Goal: Task Accomplishment & Management: Complete application form

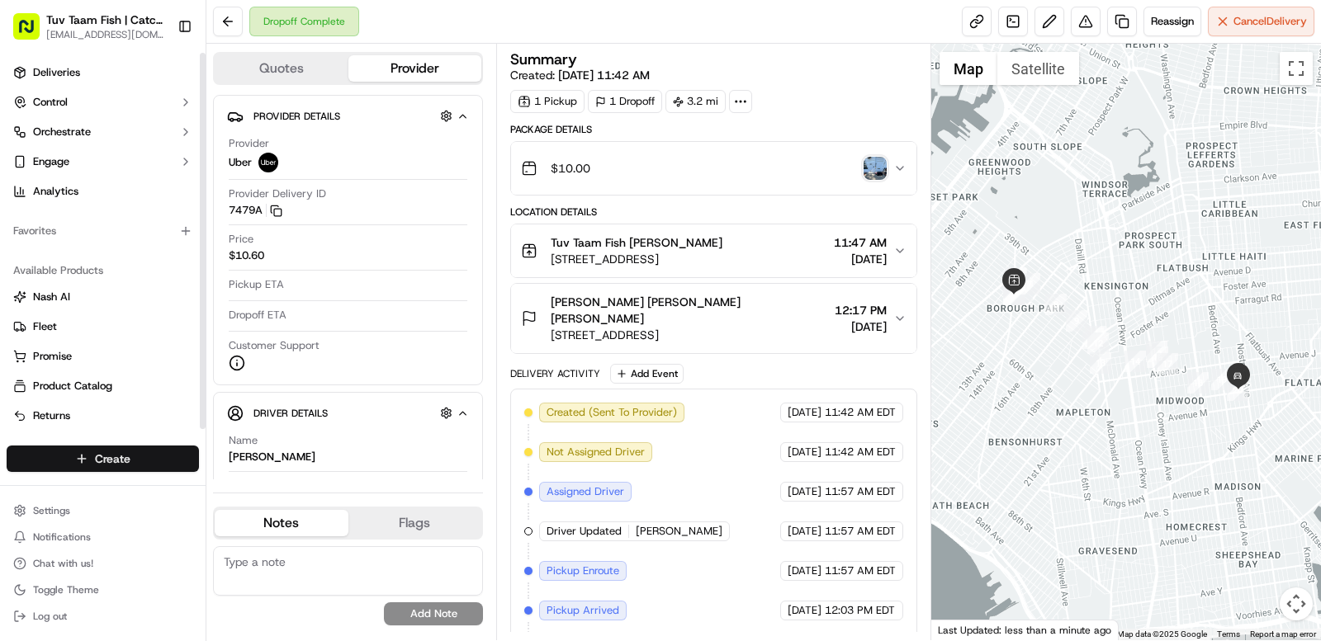
click at [160, 455] on html "Tuv Taam Fish | Catch & Co. [EMAIL_ADDRESS][DOMAIN_NAME] Toggle Sidebar Deliver…" at bounding box center [660, 320] width 1321 height 641
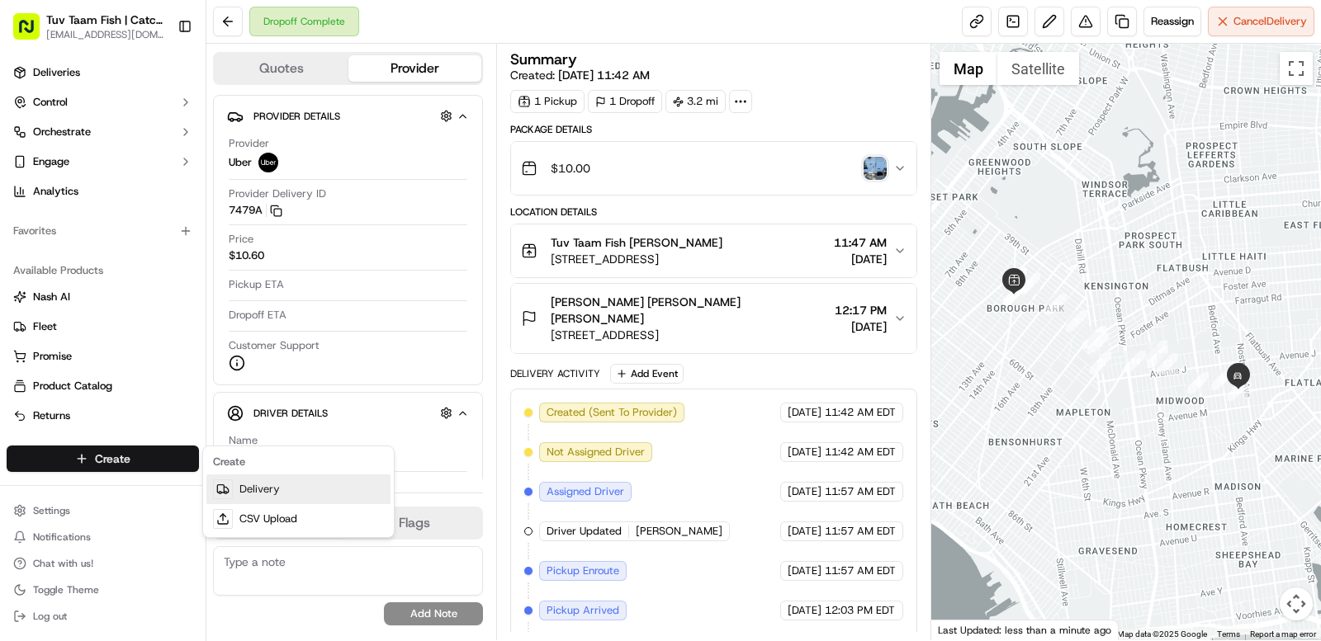
click at [263, 491] on link "Delivery" at bounding box center [298, 490] width 184 height 30
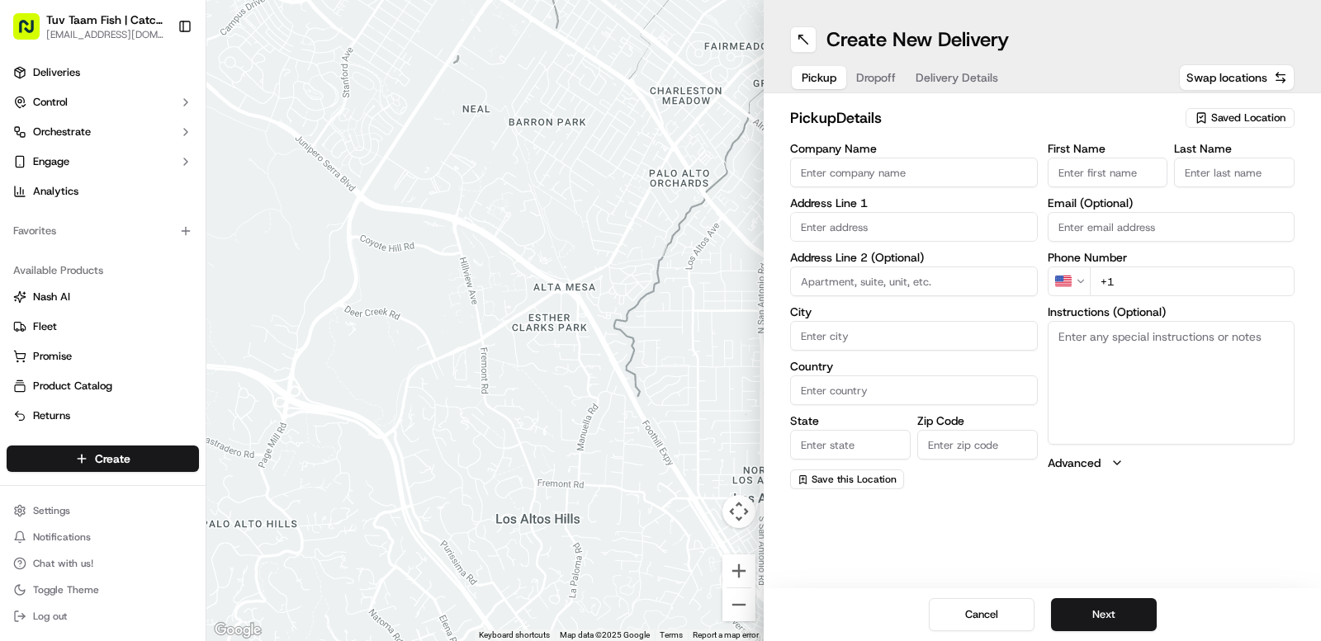
click at [1232, 118] on span "Saved Location" at bounding box center [1248, 118] width 74 height 15
type input "tu"
click at [1218, 186] on span "Tuv Taam Fish" at bounding box center [1211, 180] width 203 height 15
type input "Tuv Taam Fish"
type input "[STREET_ADDRESS]"
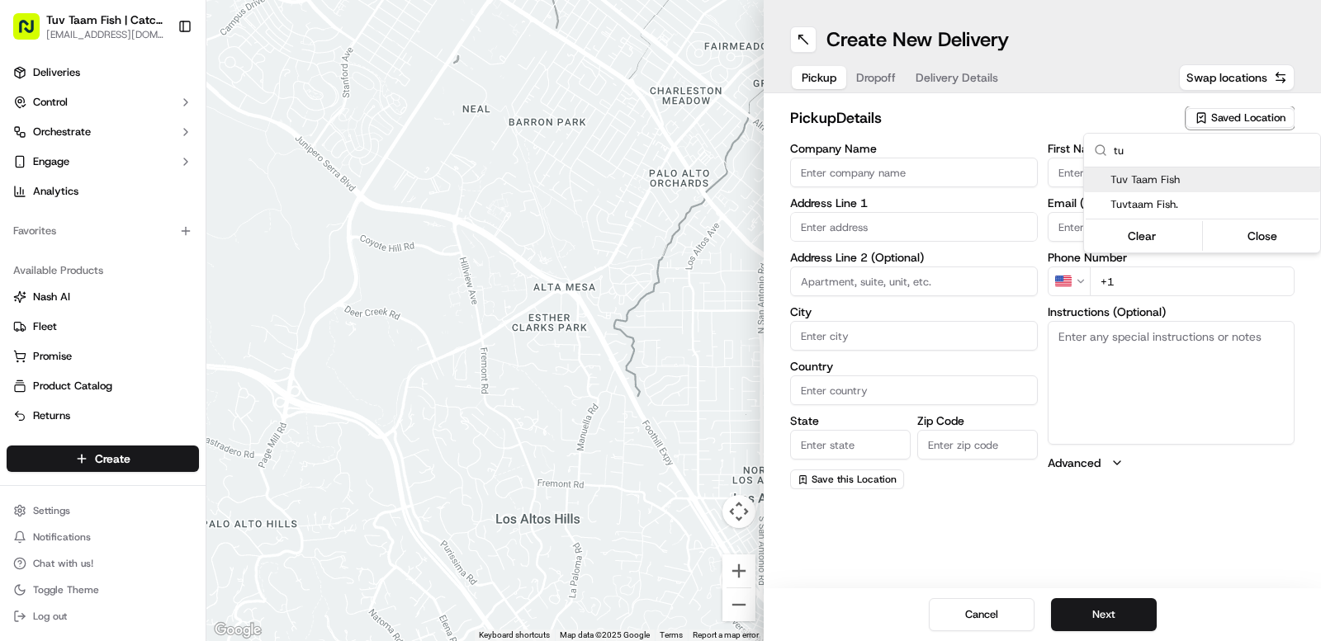
type input "[GEOGRAPHIC_DATA]"
type input "US"
type input "NY"
type input "11219"
type input "Shmuly"
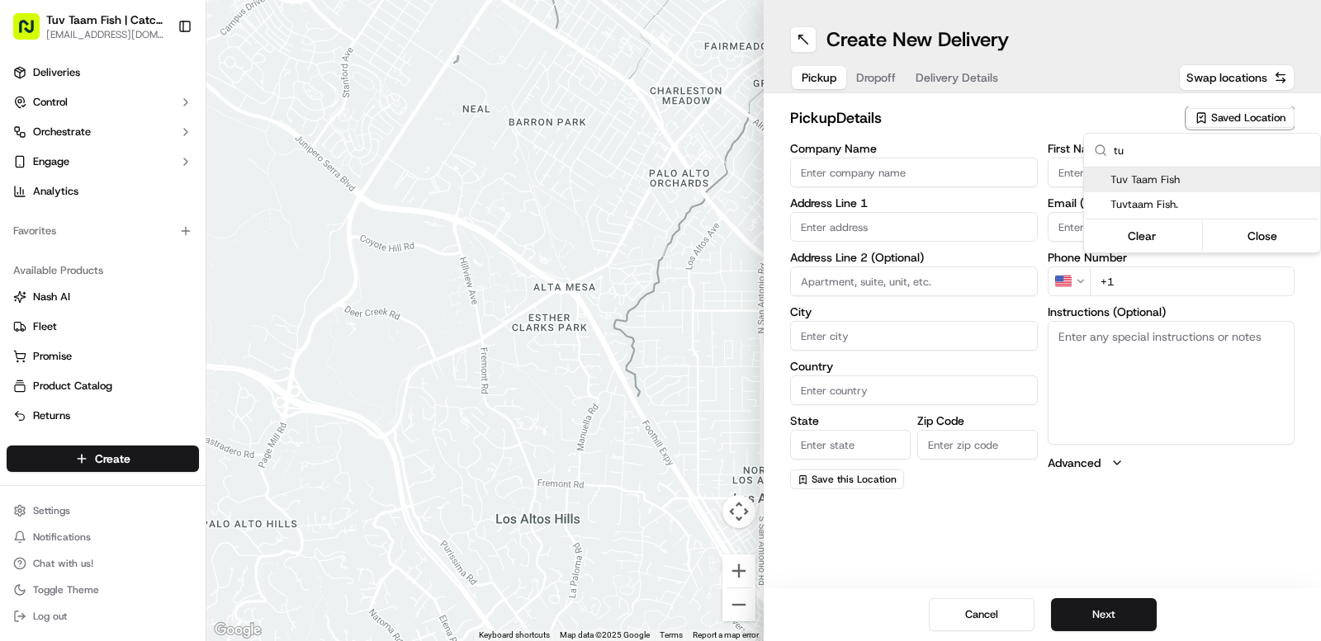
type input "[PERSON_NAME]"
type input "[EMAIL_ADDRESS][DOMAIN_NAME]"
type input "[PHONE_NUMBER]"
type textarea "Walk into to the store it will be ready for you!"
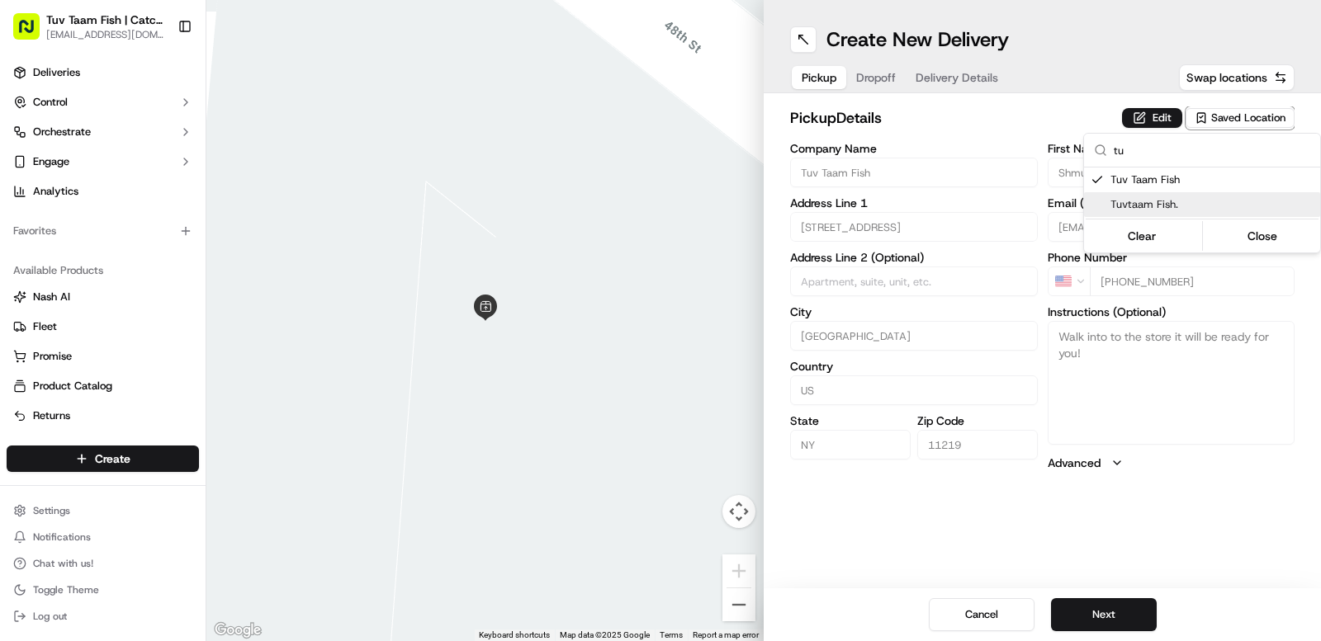
drag, startPoint x: 1219, startPoint y: 570, endPoint x: 1186, endPoint y: 570, distance: 32.2
click at [1215, 568] on html "Tuv Taam Fish | Catch & Co. [EMAIL_ADDRESS][DOMAIN_NAME] Toggle Sidebar Deliver…" at bounding box center [660, 320] width 1321 height 641
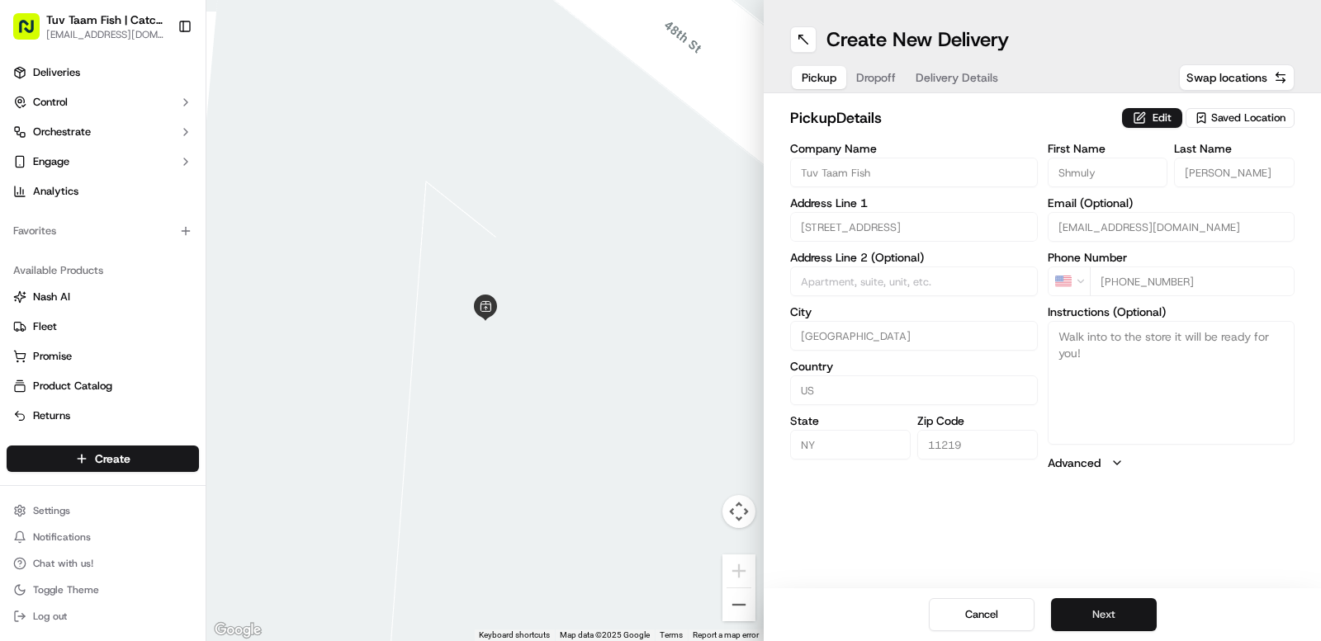
click at [1117, 612] on button "Next" at bounding box center [1104, 615] width 106 height 33
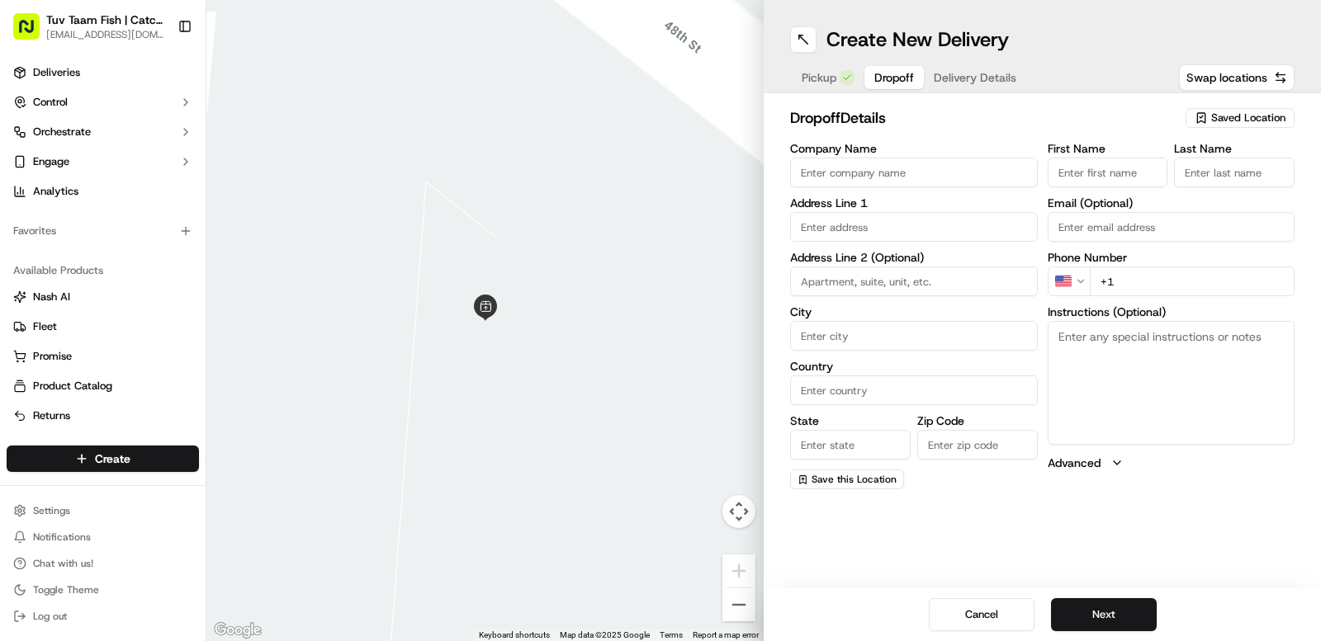
drag, startPoint x: 1234, startPoint y: 110, endPoint x: 1214, endPoint y: 130, distance: 28.6
click at [1234, 111] on div "Saved Location" at bounding box center [1240, 118] width 109 height 20
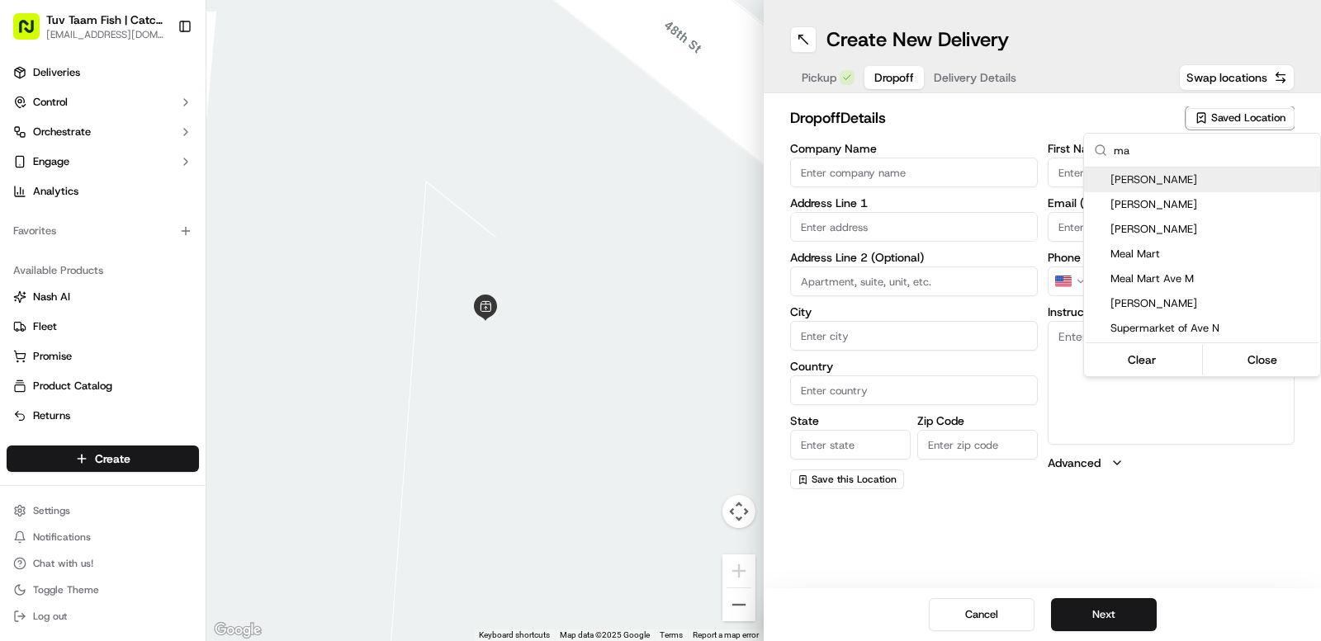
type input "ma"
click at [1180, 178] on span "[PERSON_NAME]" at bounding box center [1211, 180] width 203 height 15
type input "[PERSON_NAME]"
type input "[STREET_ADDRESS]"
type input "[GEOGRAPHIC_DATA]"
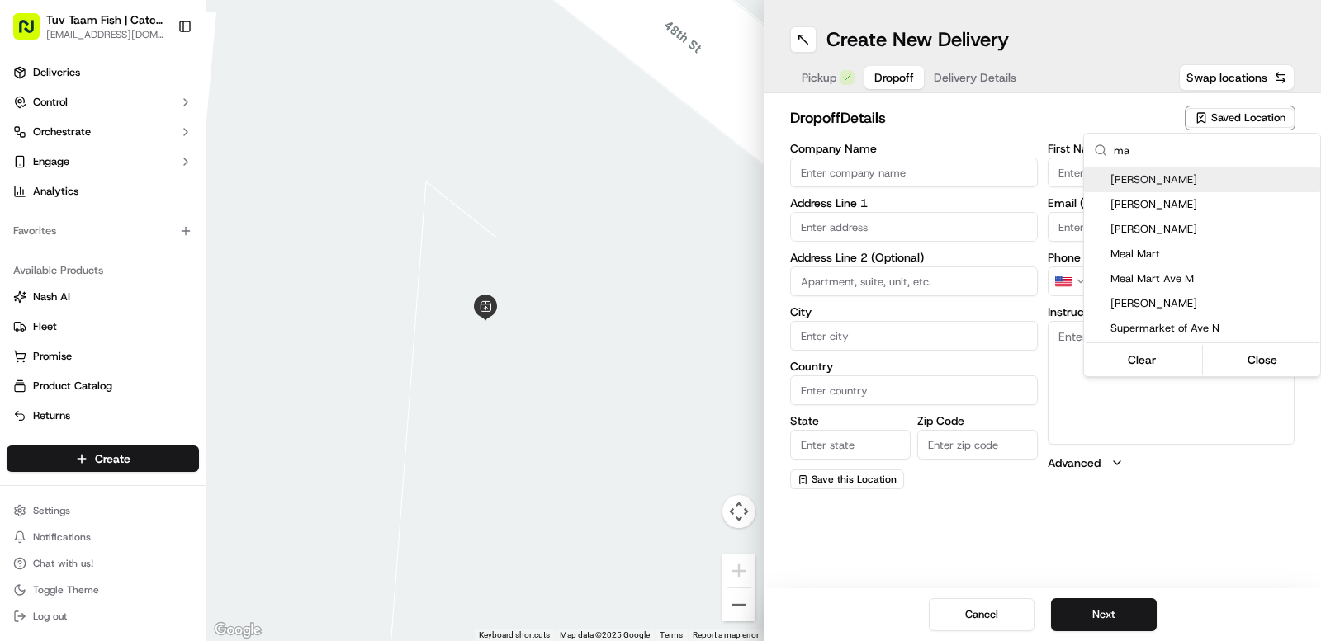
type input "US"
type input "NY"
type input "11210"
type input "[PERSON_NAME]"
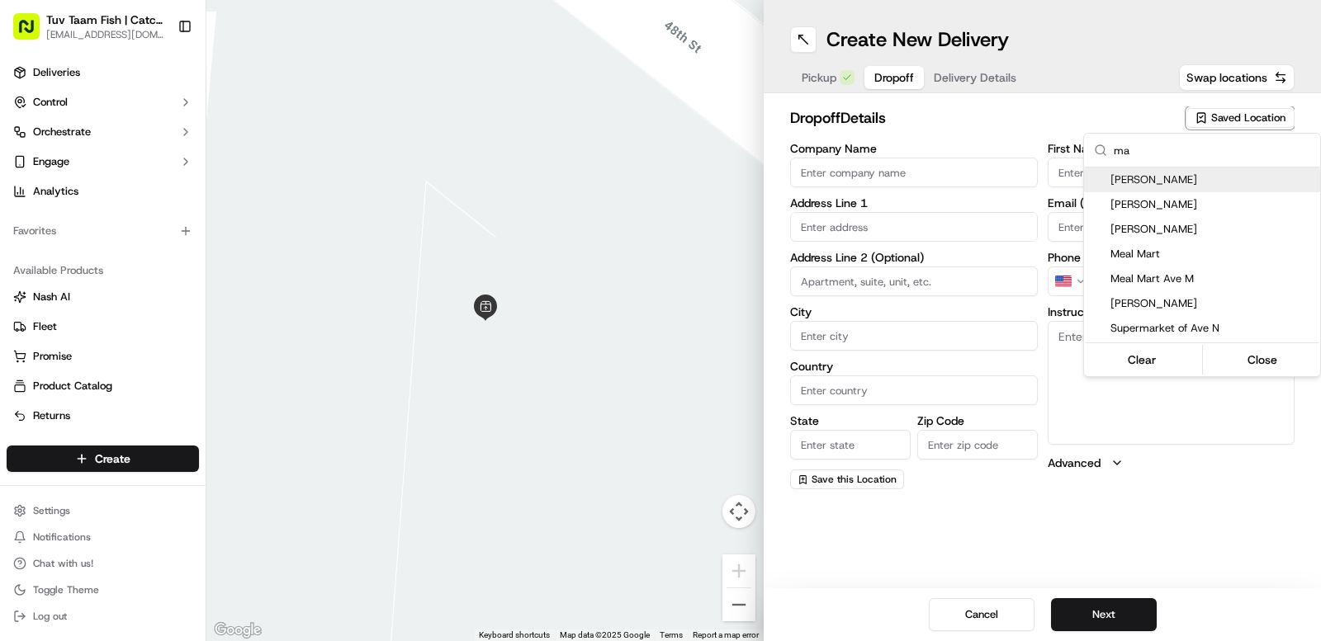
type input "[PHONE_NUMBER]"
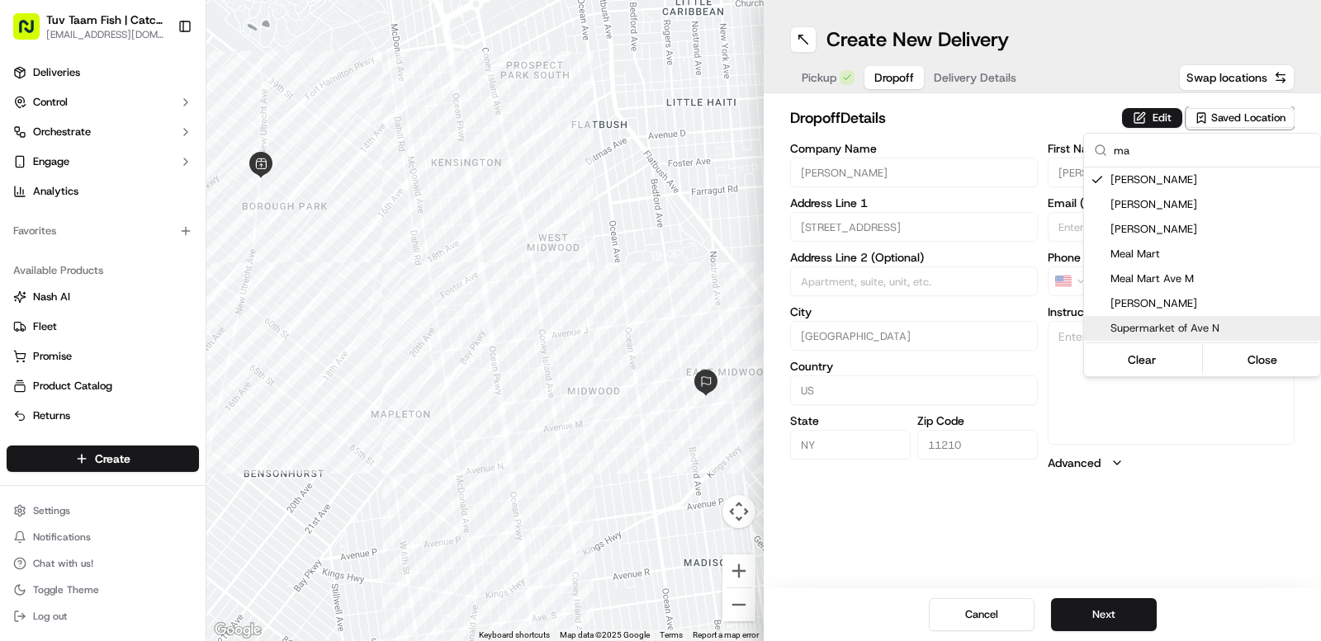
click at [1205, 561] on html "Tuv Taam Fish | Catch & Co. [EMAIL_ADDRESS][DOMAIN_NAME] Toggle Sidebar Deliver…" at bounding box center [660, 320] width 1321 height 641
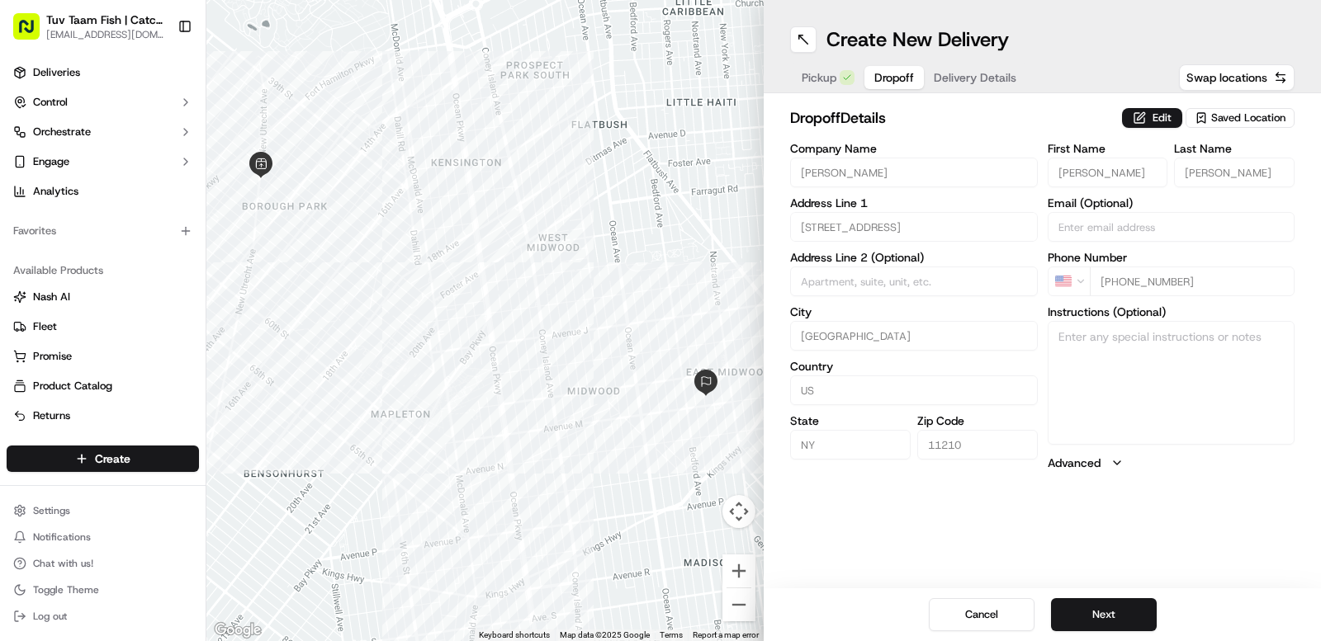
click at [1234, 115] on span "Saved Location" at bounding box center [1248, 118] width 74 height 15
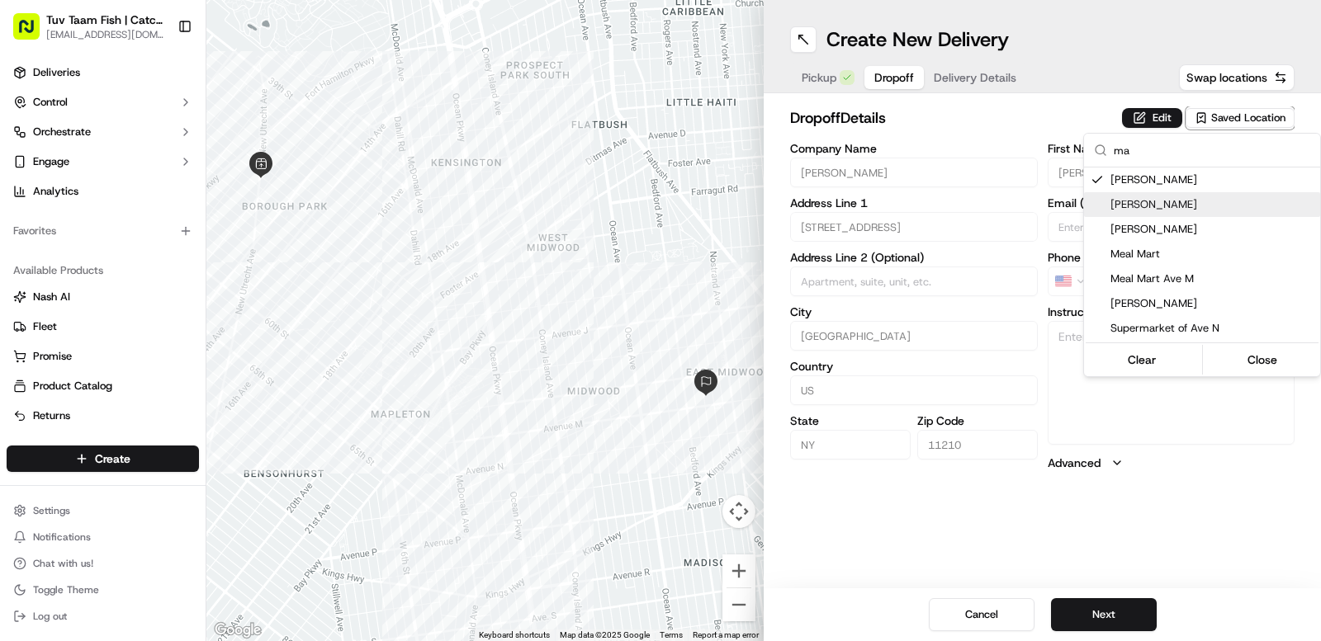
click at [1218, 207] on span "[PERSON_NAME]" at bounding box center [1211, 204] width 203 height 15
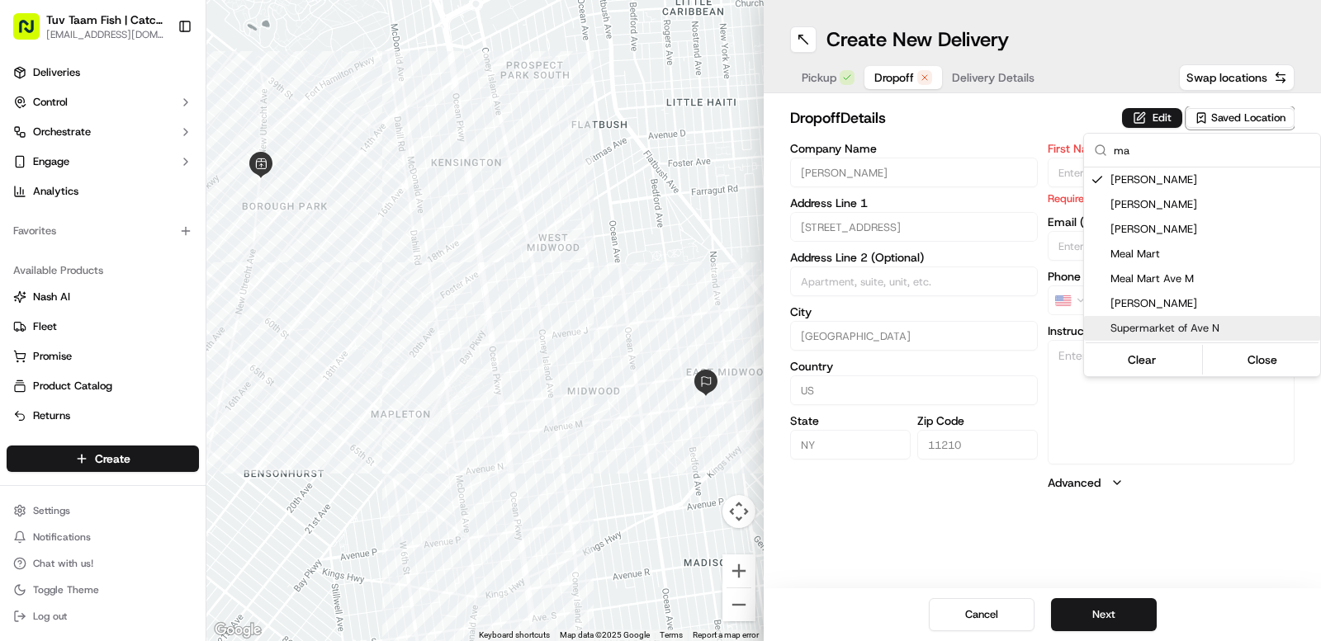
click at [1215, 586] on html "Tuv Taam Fish | Catch & Co. [EMAIL_ADDRESS][DOMAIN_NAME] Toggle Sidebar Deliver…" at bounding box center [660, 320] width 1321 height 641
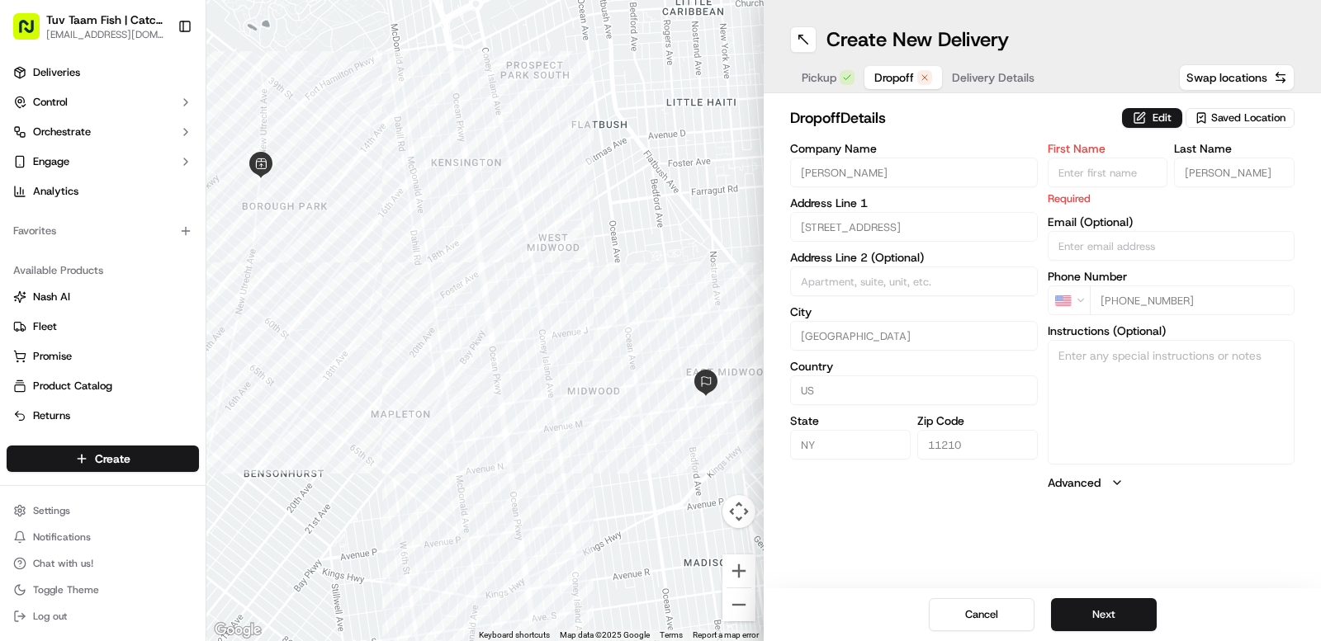
click at [1251, 114] on span "Saved Location" at bounding box center [1248, 118] width 74 height 15
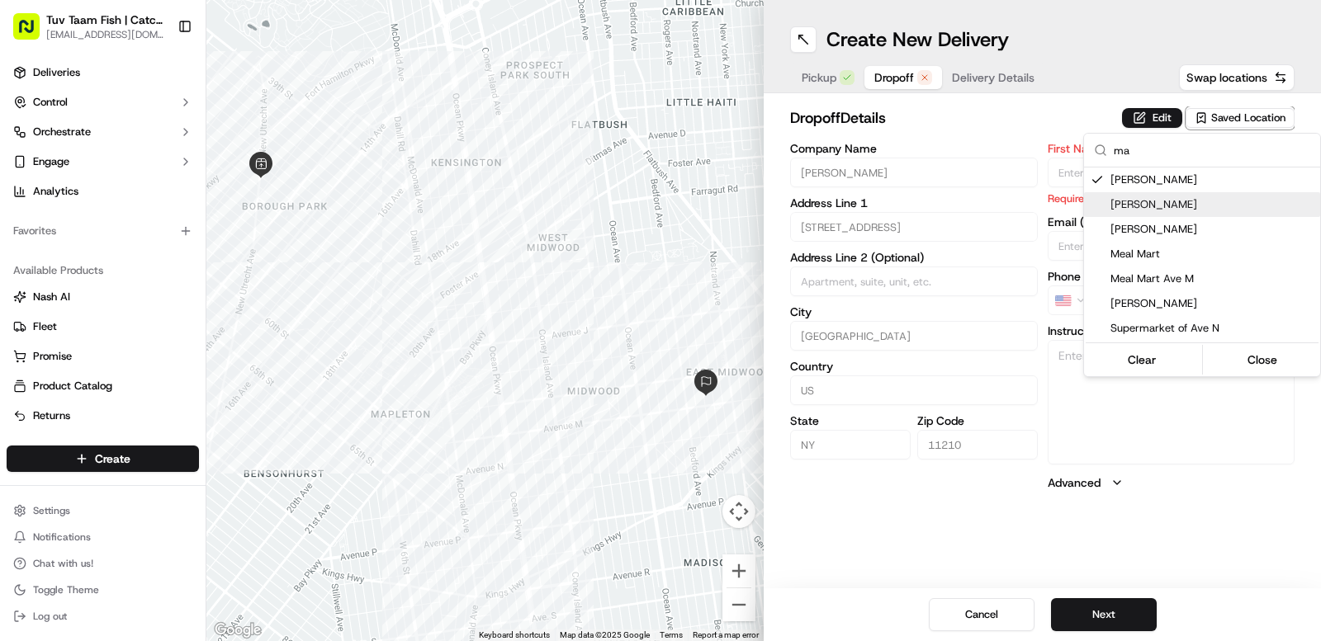
click at [1214, 204] on span "[PERSON_NAME]" at bounding box center [1211, 204] width 203 height 15
type input "[PERSON_NAME]"
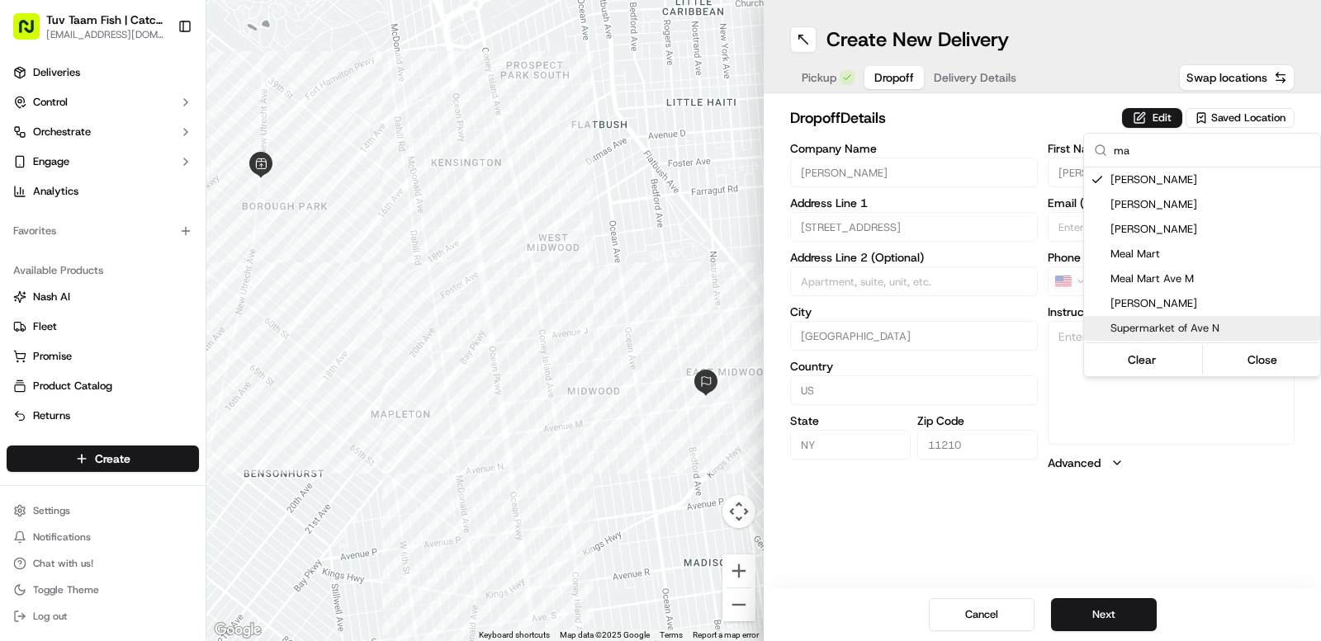
click at [1220, 554] on html "Tuv Taam Fish | Catch & Co. [EMAIL_ADDRESS][DOMAIN_NAME] Toggle Sidebar Deliver…" at bounding box center [660, 320] width 1321 height 641
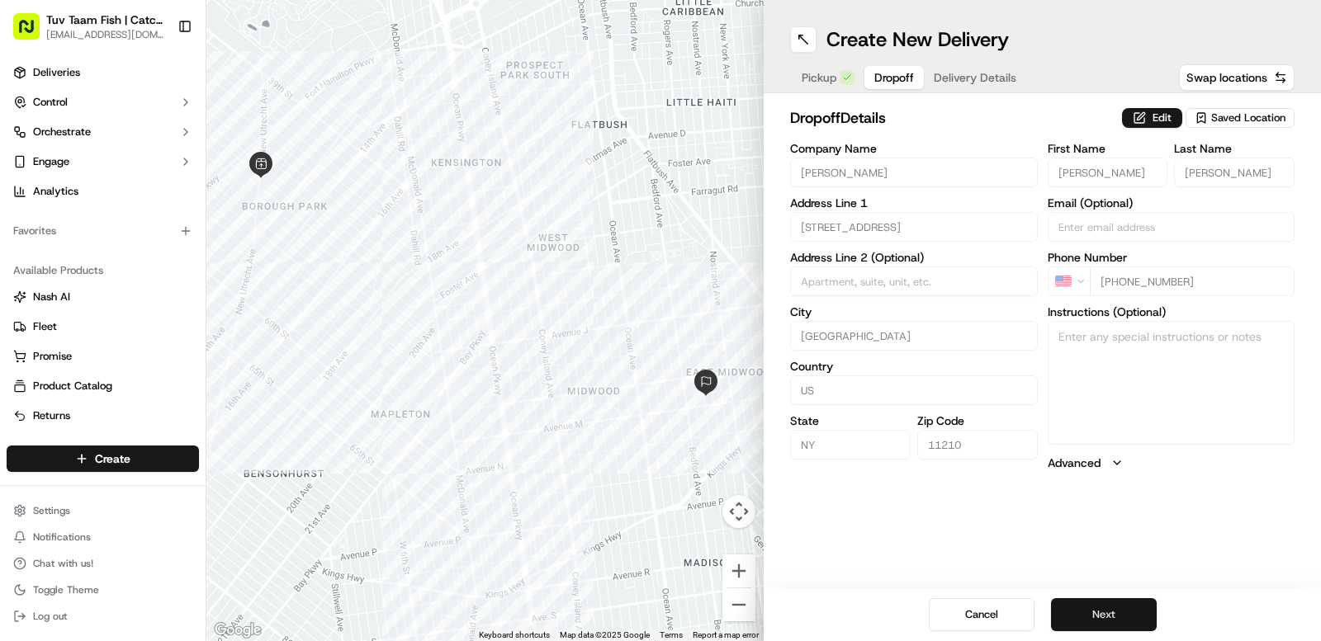
click at [1099, 614] on button "Next" at bounding box center [1104, 615] width 106 height 33
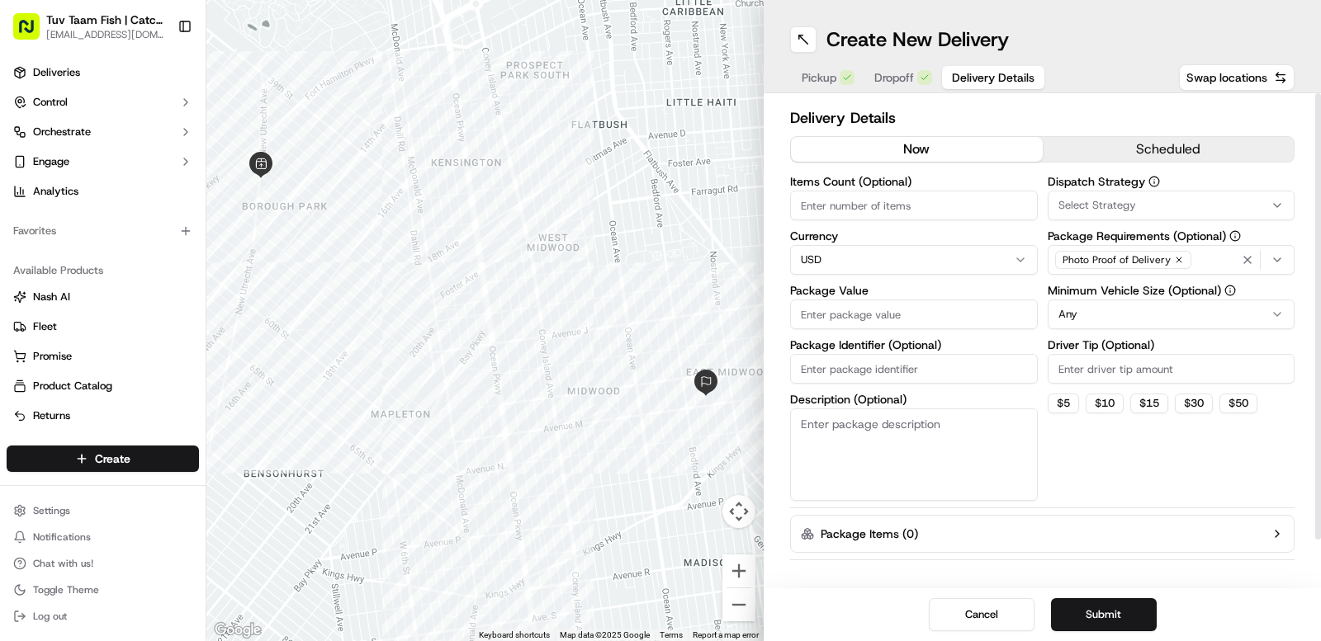
click at [884, 317] on input "Package Value" at bounding box center [914, 315] width 248 height 30
type input "10"
click at [1115, 609] on button "Submit" at bounding box center [1104, 615] width 106 height 33
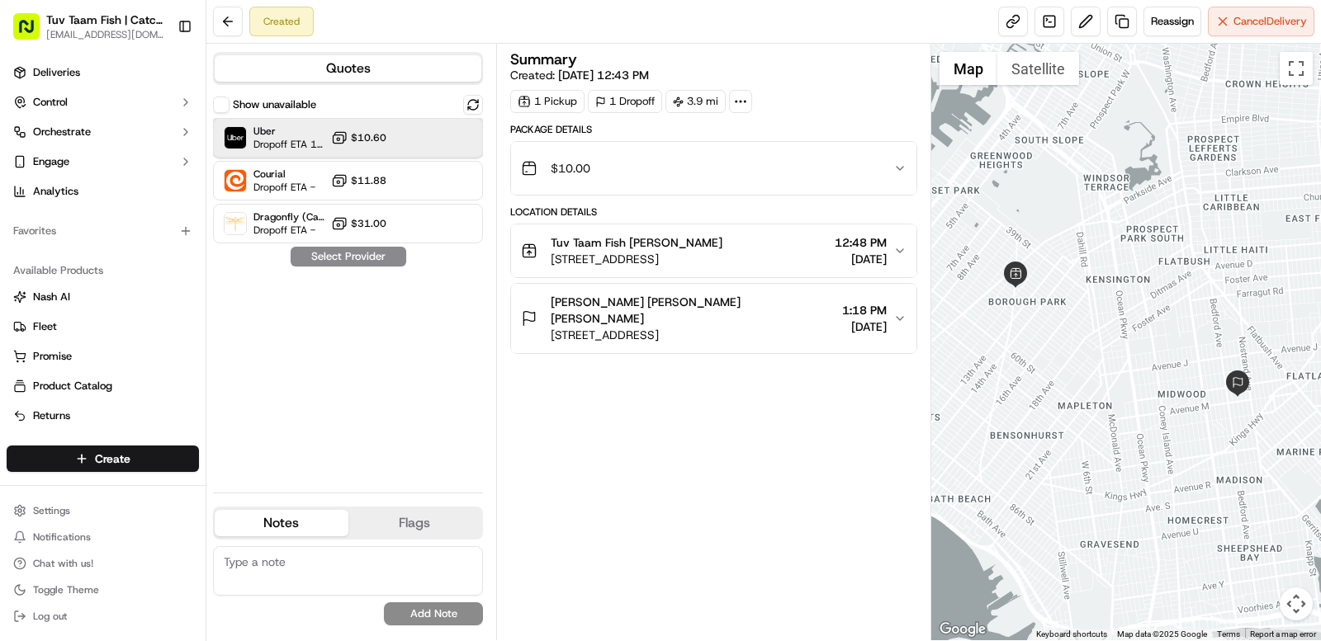
click at [401, 132] on div "Uber Dropoff ETA 1 hour $10.60" at bounding box center [348, 138] width 270 height 40
click at [384, 259] on button "Assign Provider" at bounding box center [348, 257] width 117 height 20
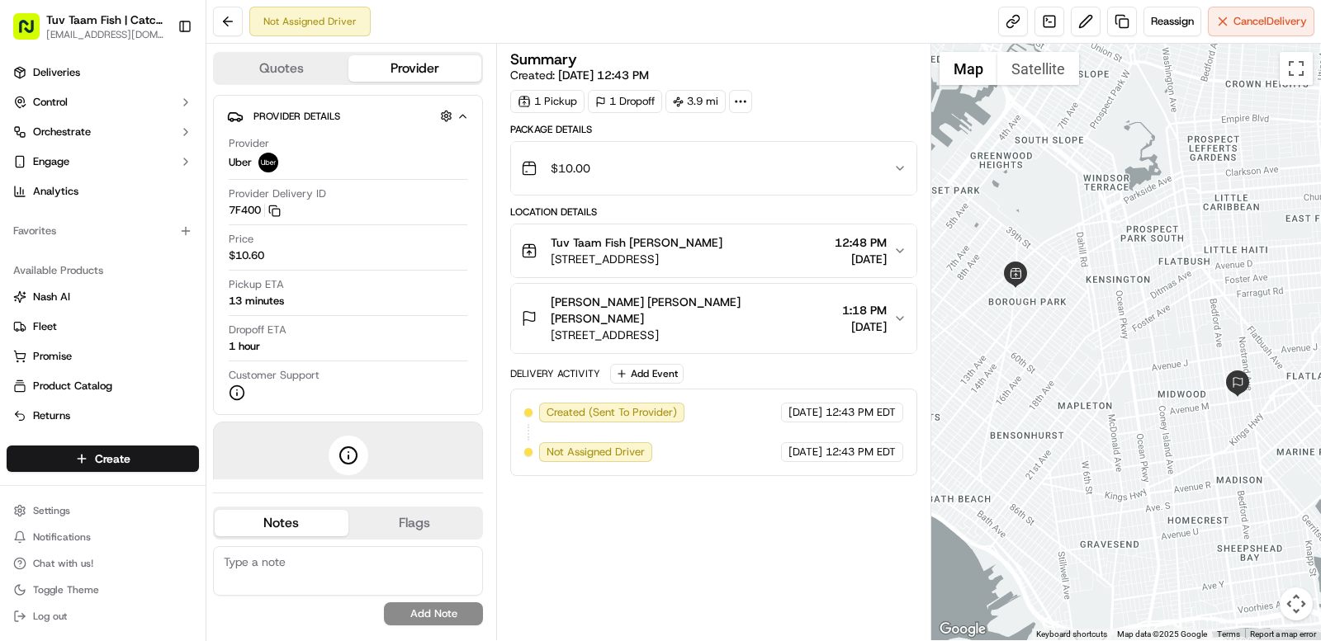
drag, startPoint x: 634, startPoint y: 182, endPoint x: 597, endPoint y: 178, distance: 37.4
click at [597, 178] on div "$10.00" at bounding box center [707, 168] width 372 height 33
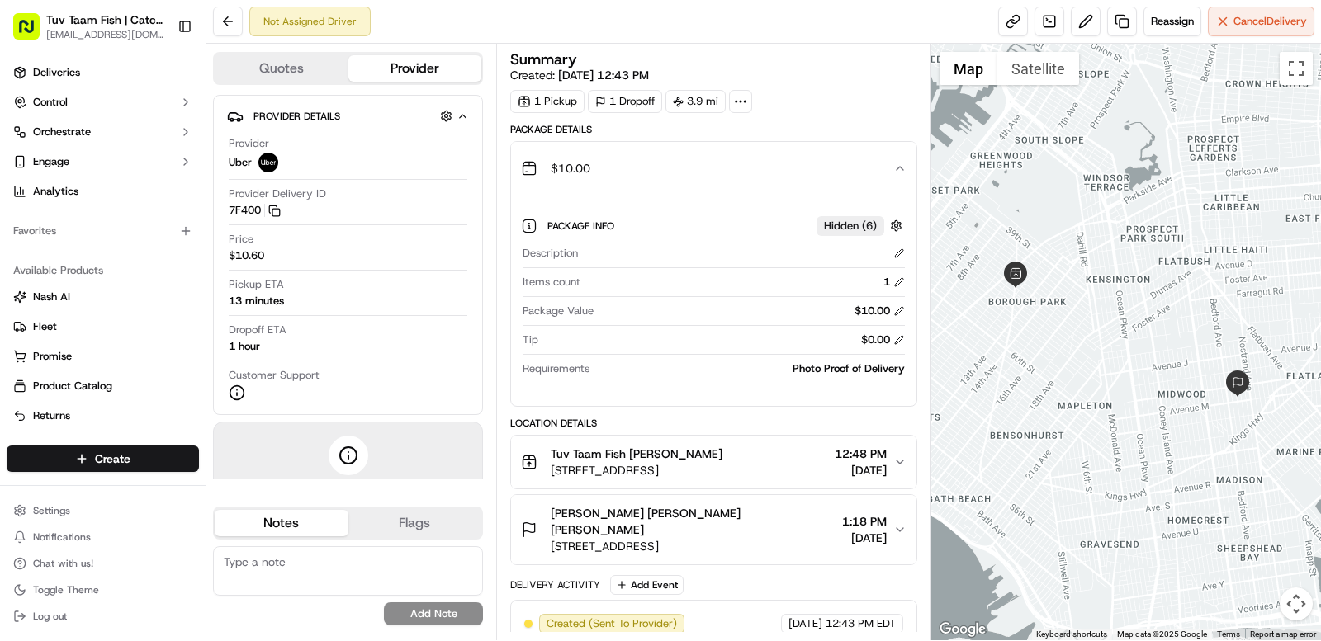
click at [622, 190] on button "$10.00" at bounding box center [713, 168] width 405 height 53
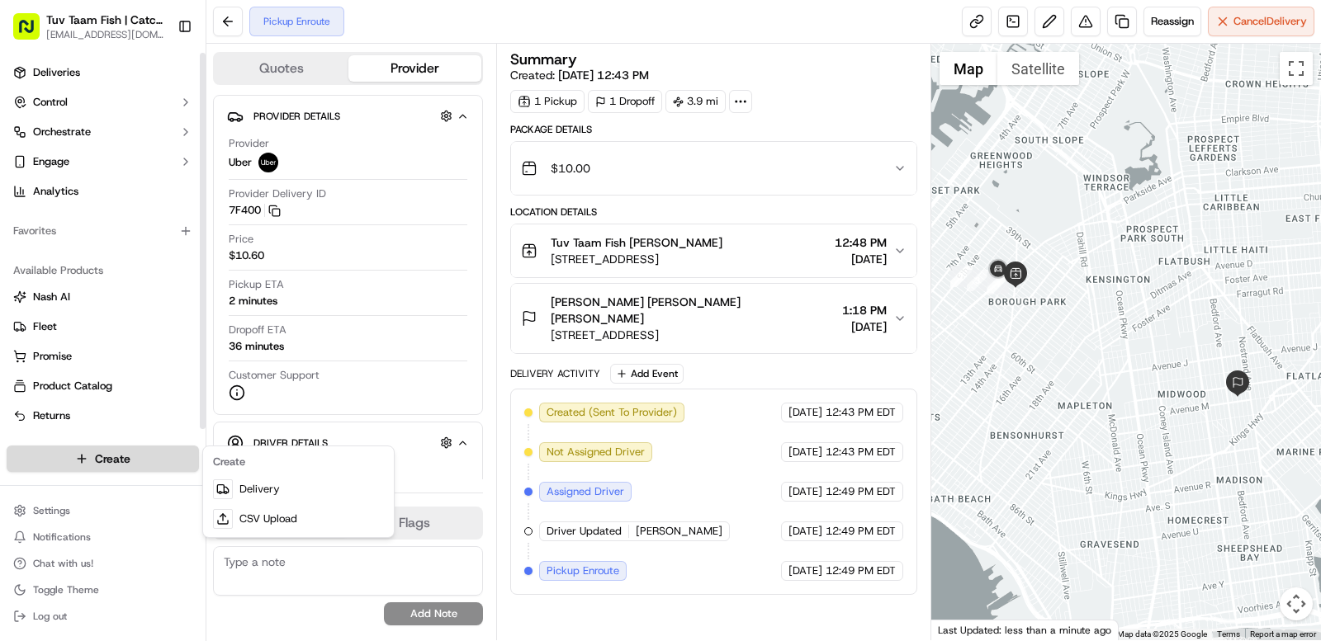
click at [148, 457] on html "Tuv Taam Fish | Catch & Co. [EMAIL_ADDRESS][DOMAIN_NAME] Toggle Sidebar Deliver…" at bounding box center [660, 320] width 1321 height 641
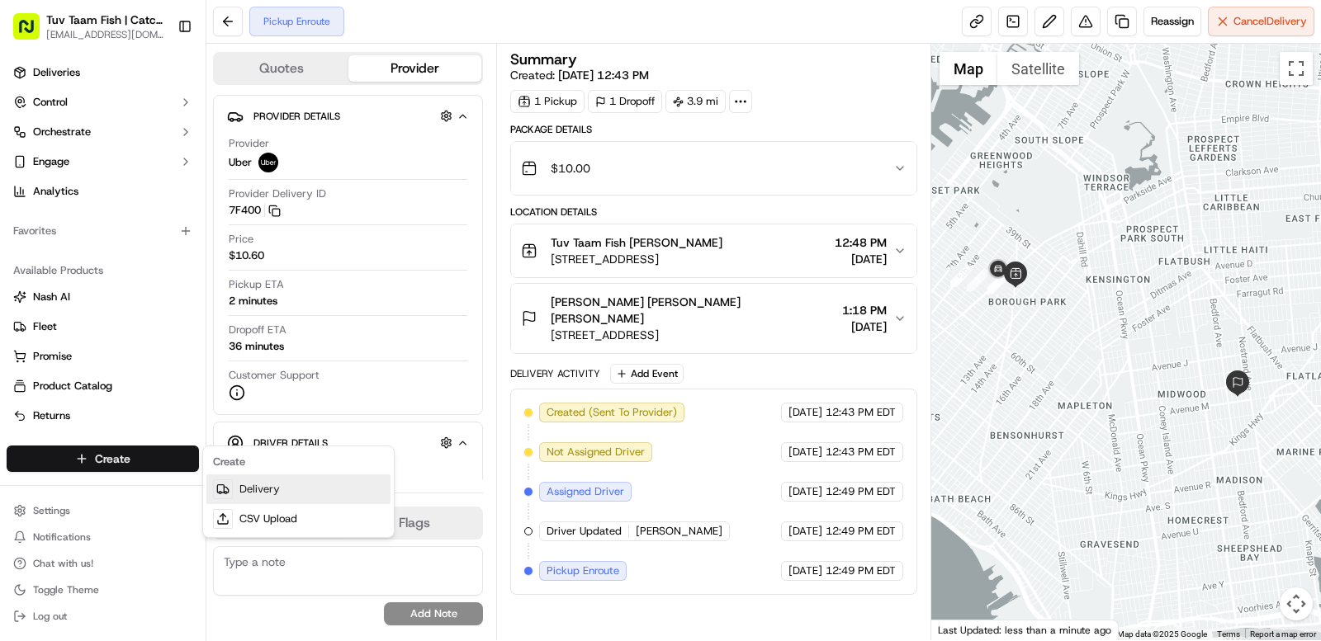
click at [262, 495] on link "Delivery" at bounding box center [298, 490] width 184 height 30
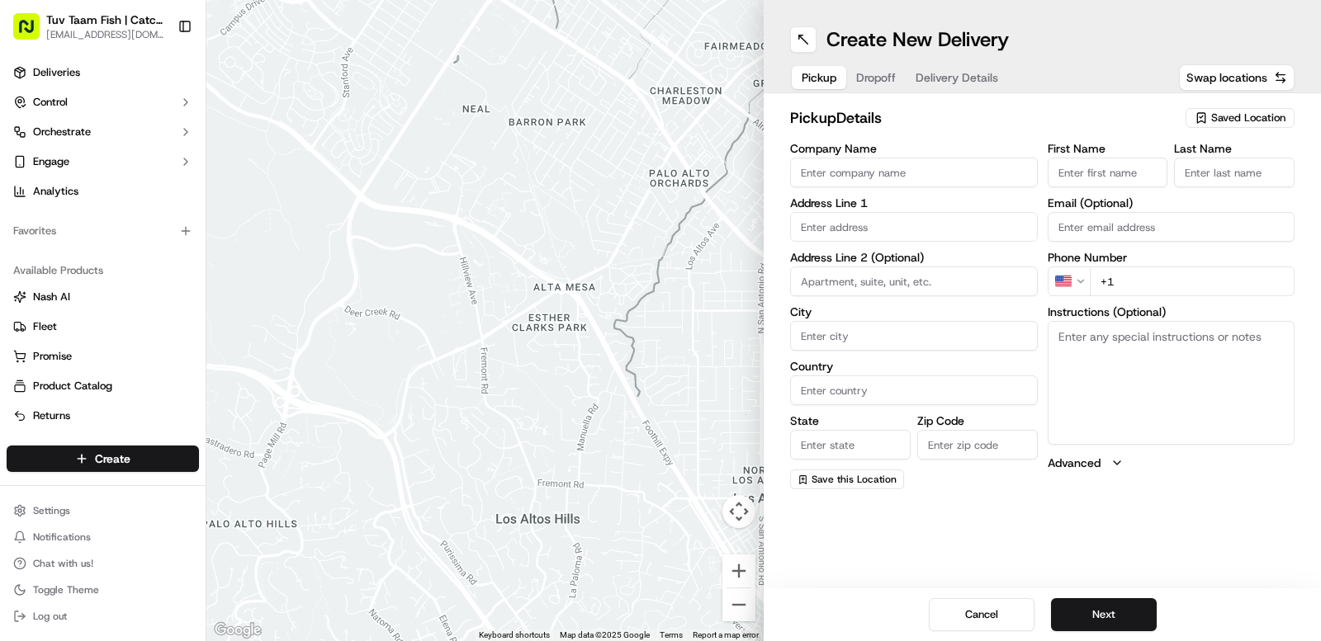
click at [1233, 114] on span "Saved Location" at bounding box center [1248, 118] width 74 height 15
click at [1150, 183] on span "Catch & Co" at bounding box center [1211, 180] width 203 height 15
type input "Catch & Co"
type input "[STREET_ADDRESS]"
type input "[GEOGRAPHIC_DATA]"
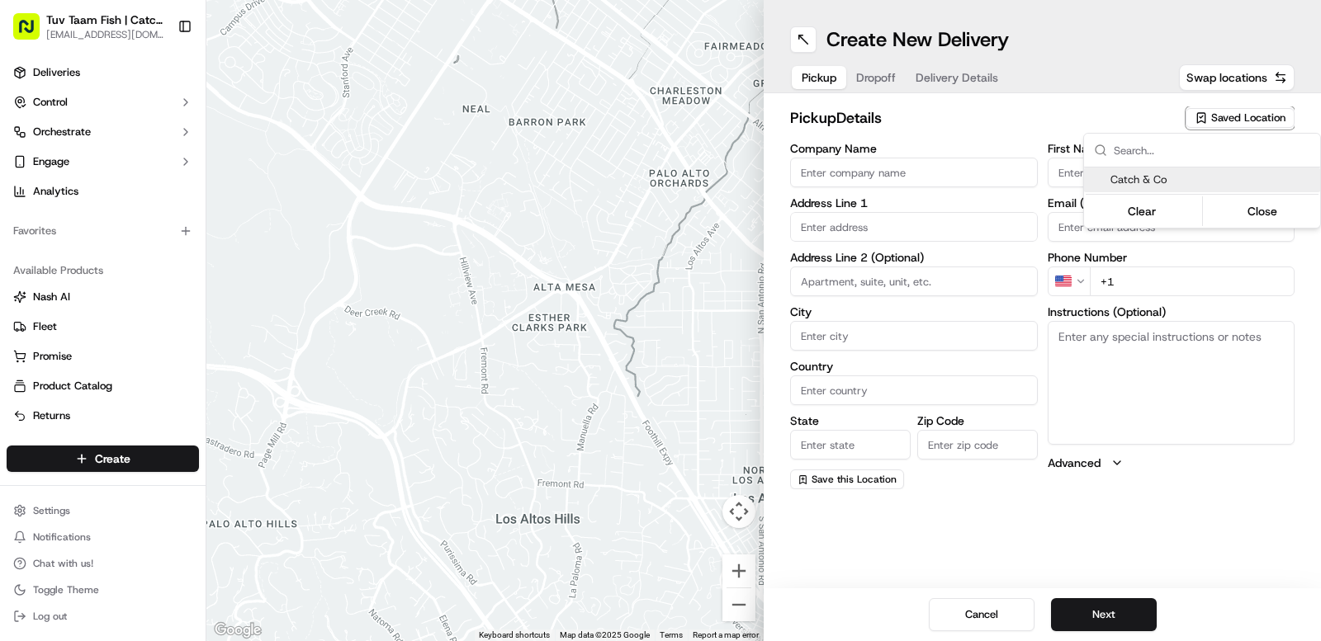
type input "US"
type input "NY"
type input "11219"
type input "[PERSON_NAME]"
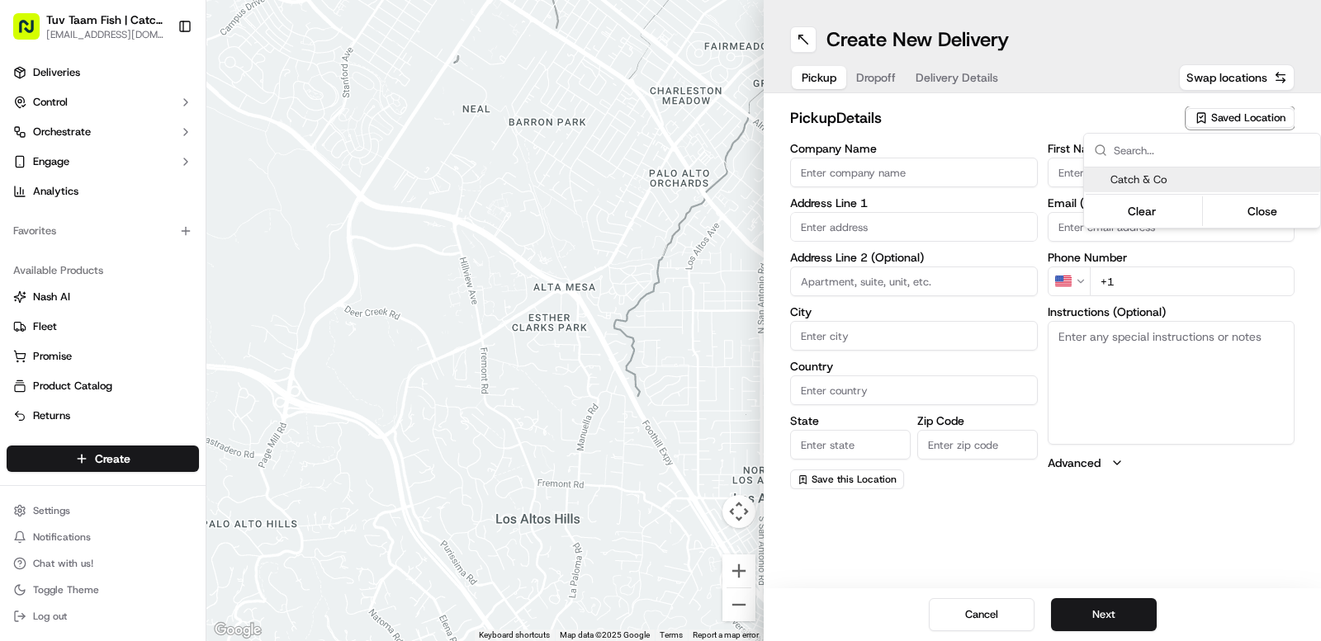
type input "[EMAIL_ADDRESS][DOMAIN_NAME]"
type input "[PHONE_NUMBER]"
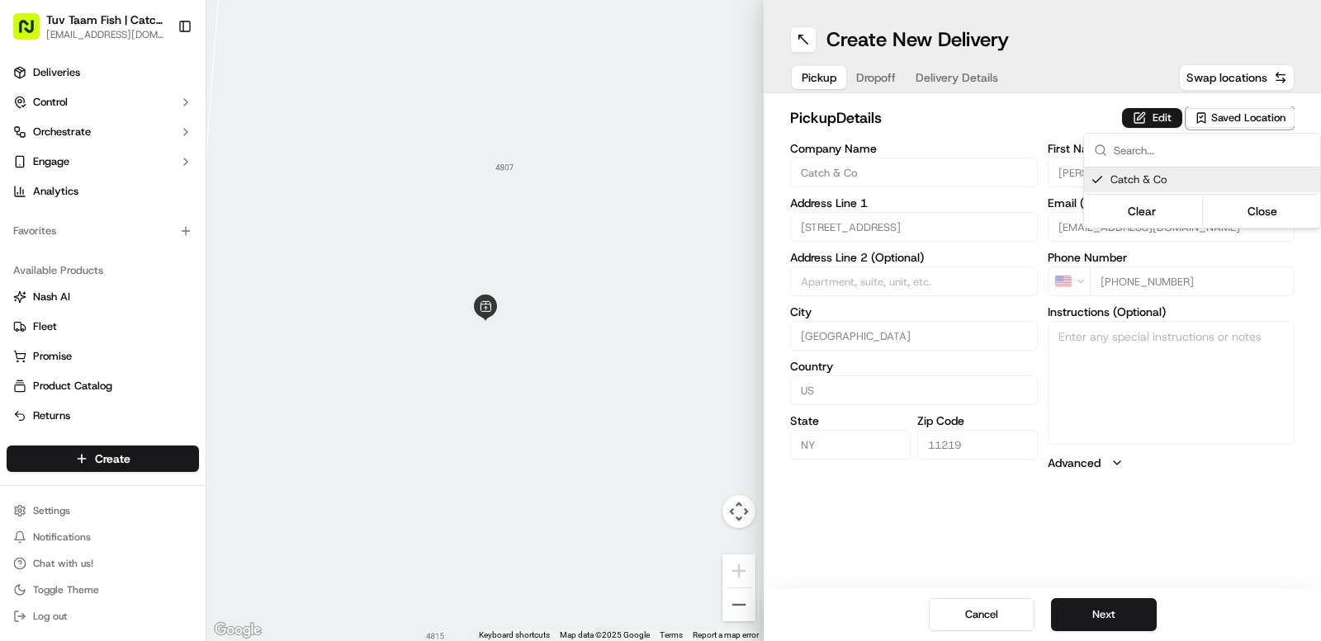
click at [1204, 451] on html "Tuv Taam Fish | Catch & Co. [EMAIL_ADDRESS][DOMAIN_NAME] Toggle Sidebar Deliver…" at bounding box center [660, 320] width 1321 height 641
click at [1123, 624] on button "Next" at bounding box center [1104, 615] width 106 height 33
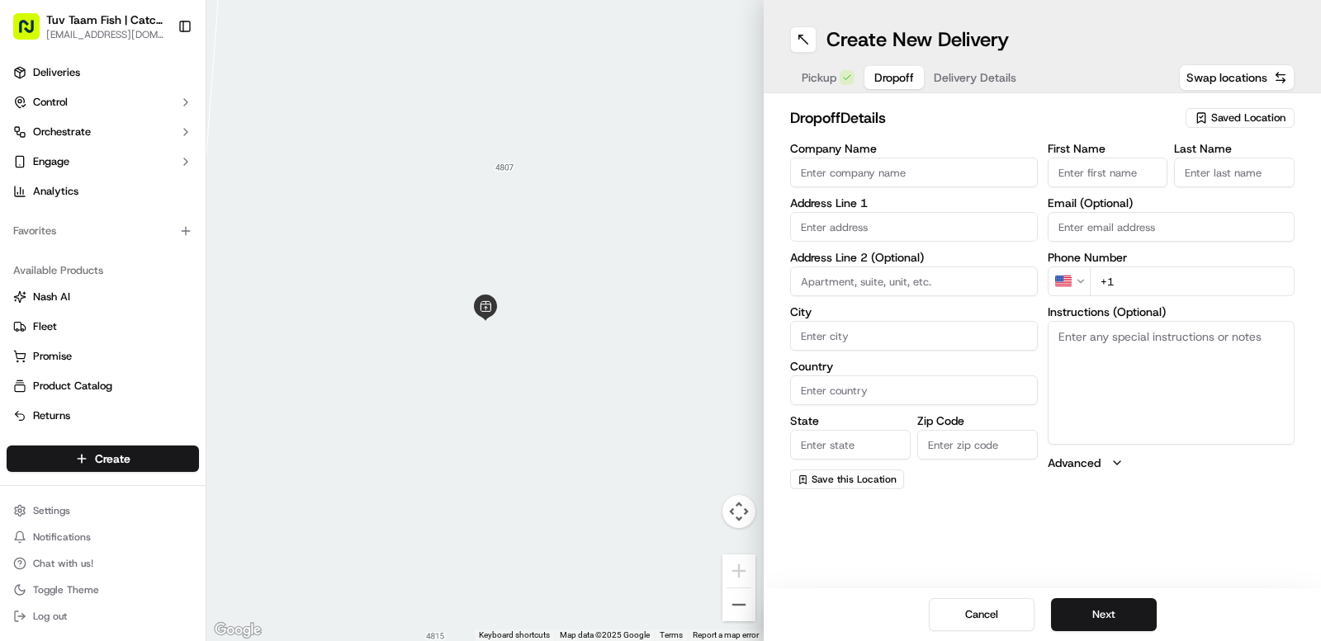
click at [911, 176] on input "Company Name" at bounding box center [914, 173] width 248 height 30
paste input "[PERSON_NAME]"
type input "[PERSON_NAME]"
click at [1142, 291] on input "+1" at bounding box center [1193, 282] width 206 height 30
paste input "[PHONE_NUMBER]"
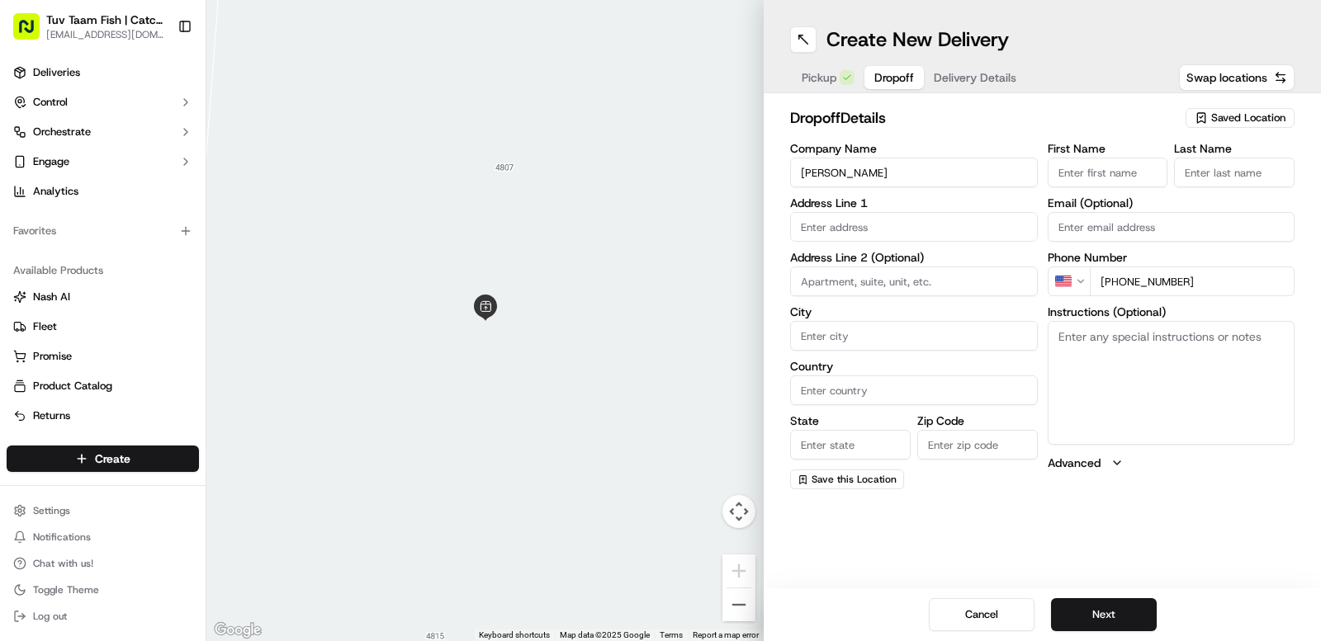
type input "[PHONE_NUMBER]"
click at [900, 228] on input "text" at bounding box center [914, 227] width 248 height 30
paste input "[STREET_ADDRESS]"
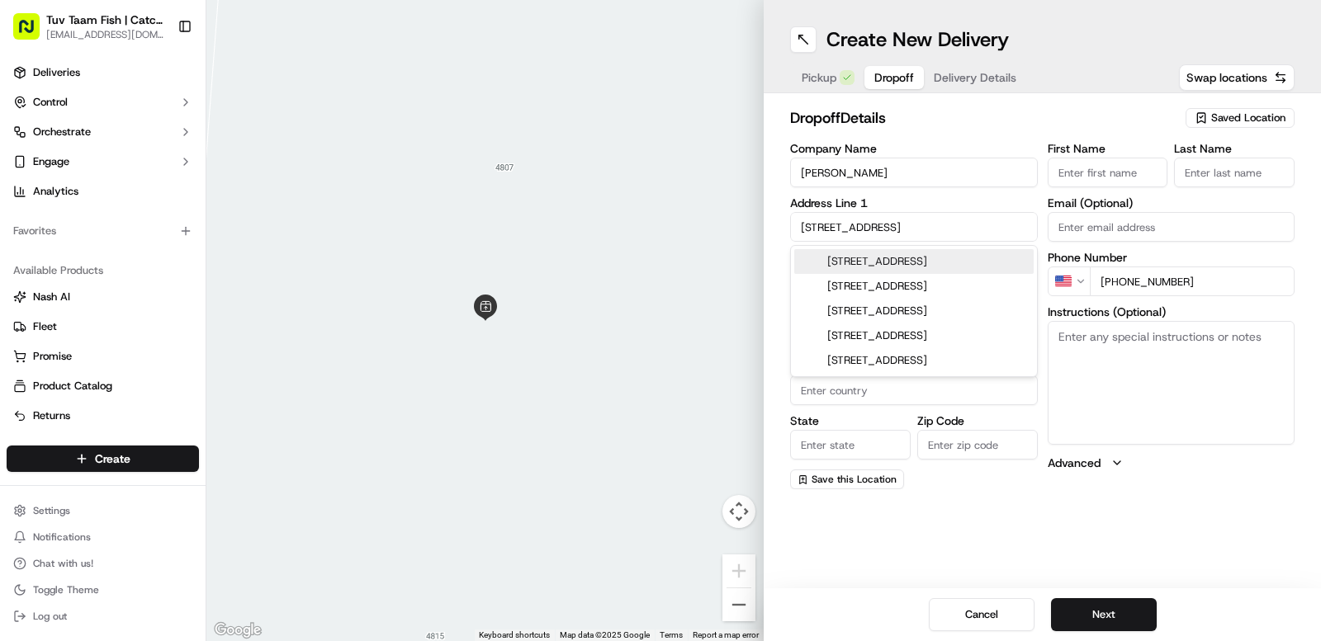
click at [929, 260] on div "[STREET_ADDRESS]" at bounding box center [913, 261] width 239 height 25
type input "[STREET_ADDRESS]"
type input "[GEOGRAPHIC_DATA]"
type input "NY"
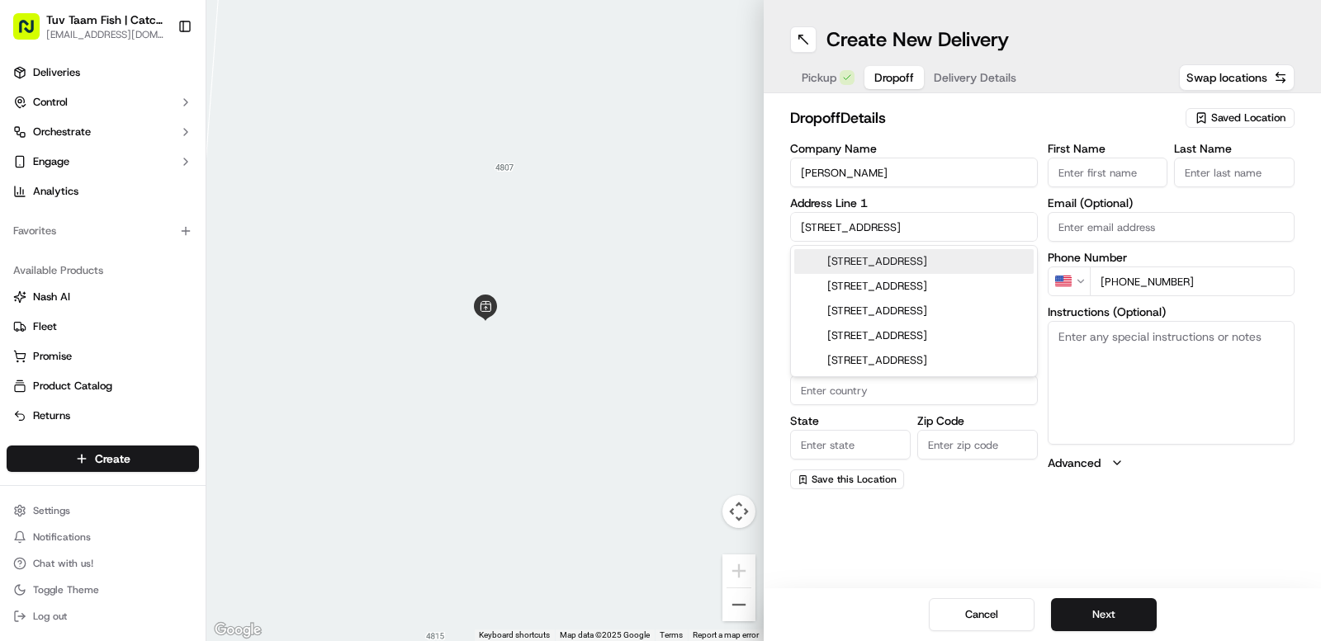
type input "11218"
type input "[STREET_ADDRESS]"
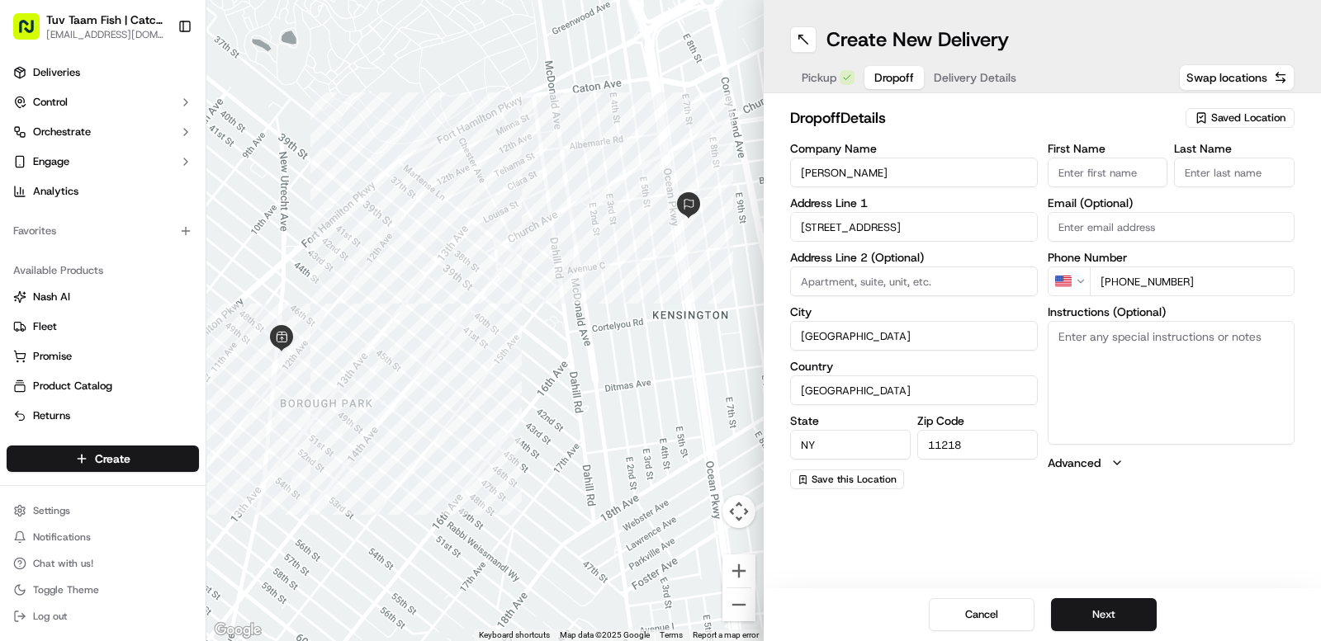
click at [952, 293] on input at bounding box center [914, 282] width 248 height 30
paste input "#A2"
type input "#A2#A2"
drag, startPoint x: 1151, startPoint y: 623, endPoint x: 1142, endPoint y: 615, distance: 12.3
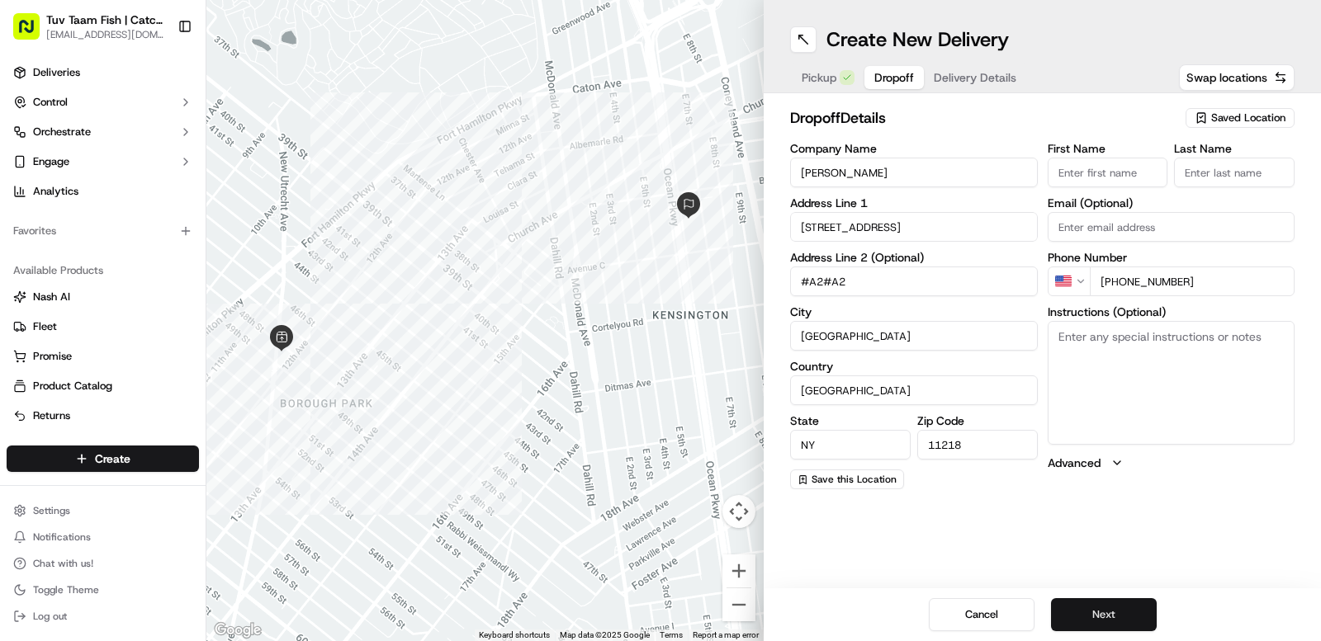
click at [1145, 618] on button "Next" at bounding box center [1104, 615] width 106 height 33
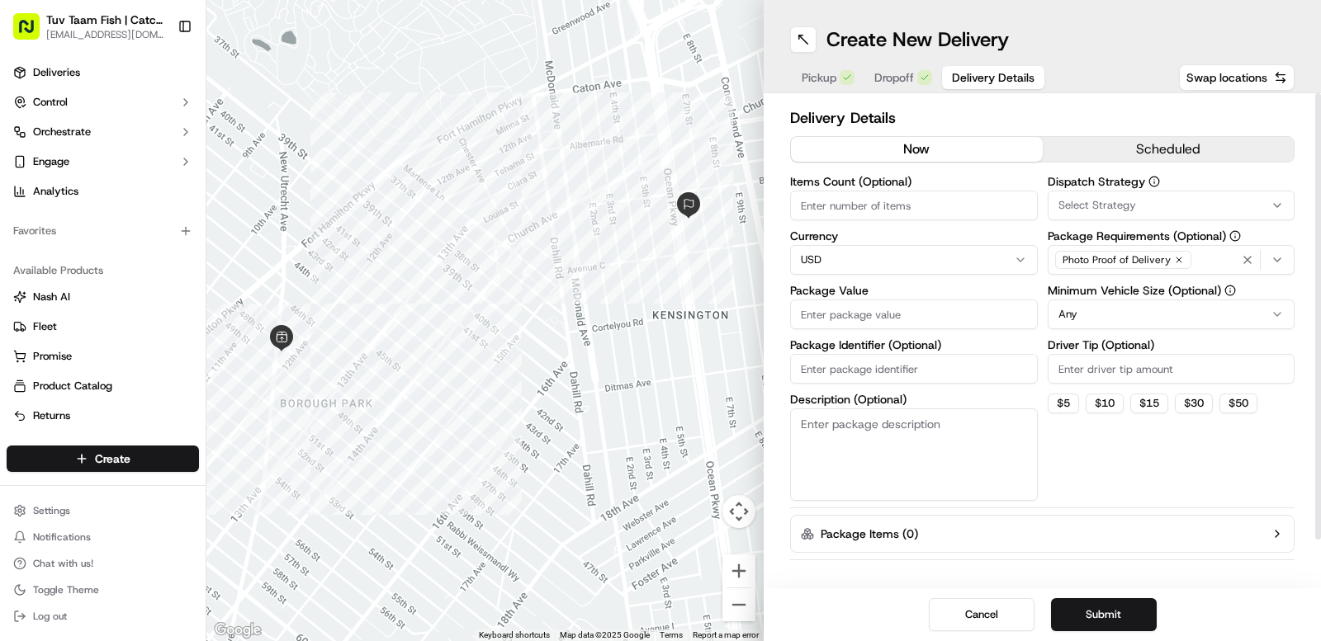
click at [890, 317] on input "Package Value" at bounding box center [914, 315] width 248 height 30
type input "15"
click at [1134, 606] on button "Submit" at bounding box center [1104, 615] width 106 height 33
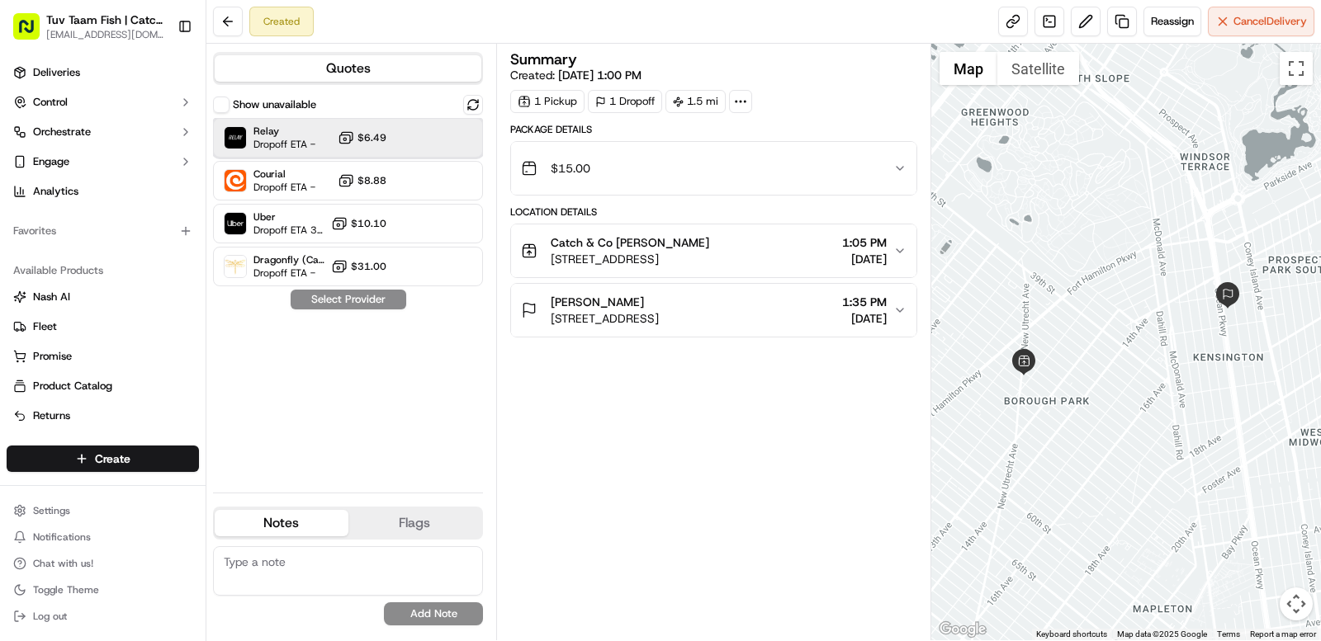
click at [311, 143] on span "Dropoff ETA -" at bounding box center [284, 144] width 62 height 13
click at [356, 296] on button "Assign Provider" at bounding box center [348, 300] width 117 height 20
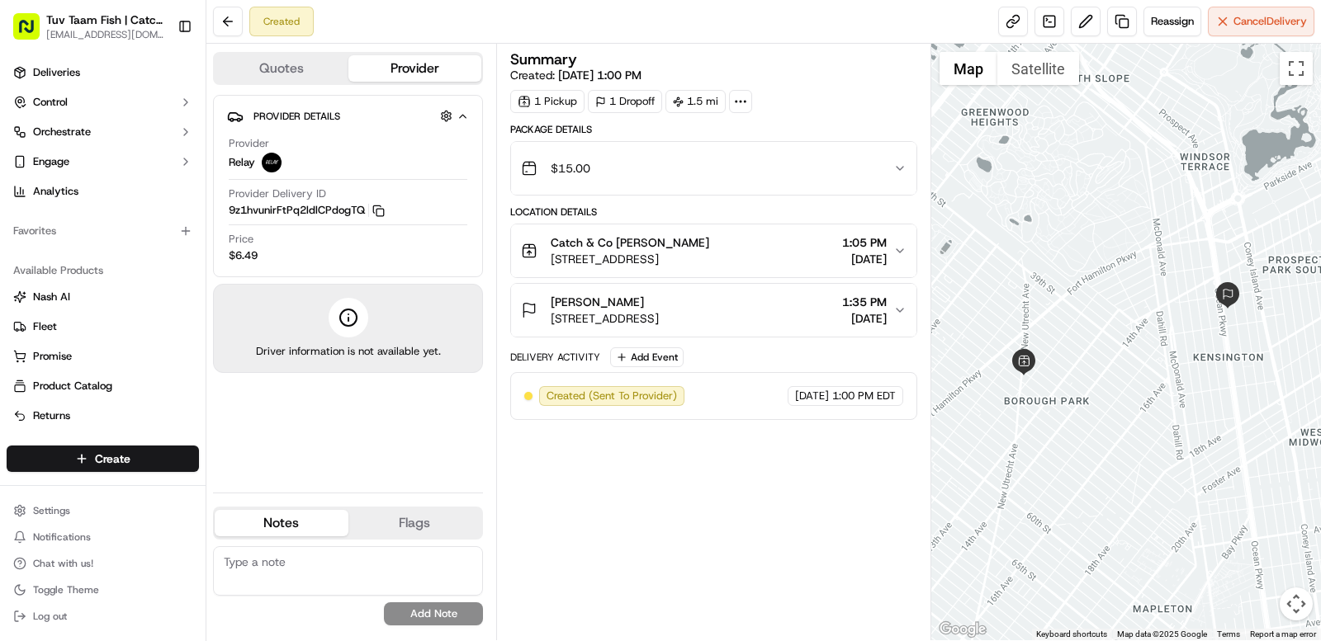
click at [892, 160] on div "$15.00" at bounding box center [707, 168] width 372 height 33
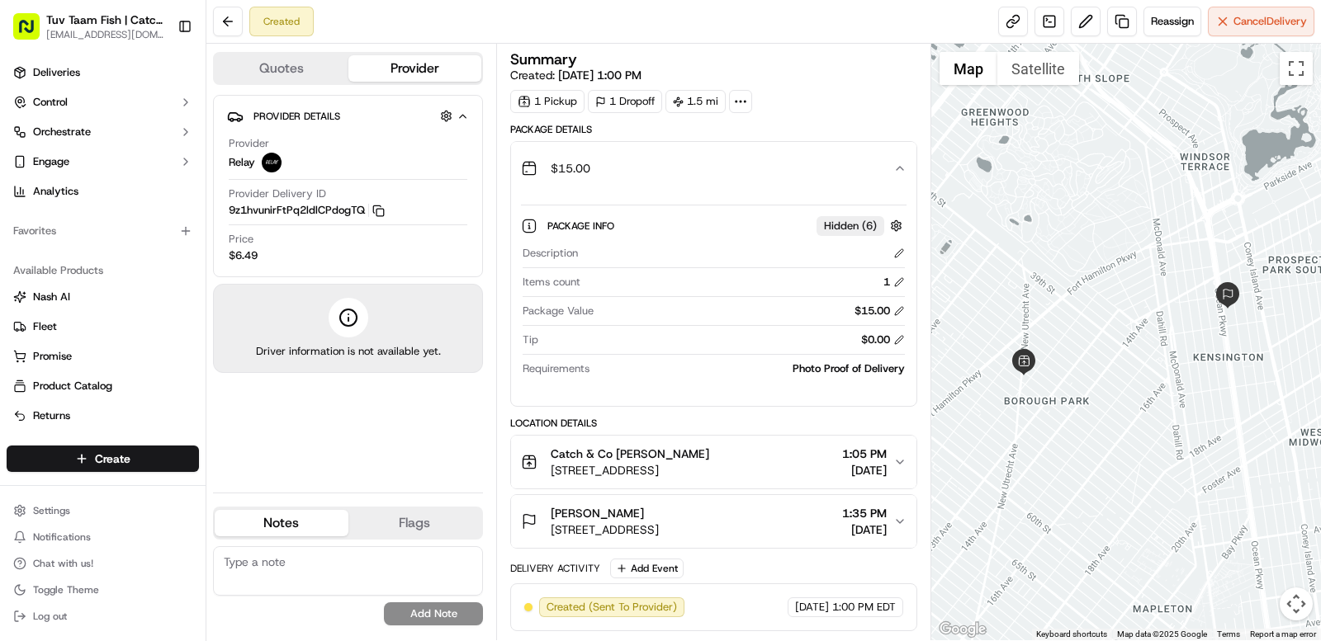
click at [892, 160] on div "$15.00" at bounding box center [707, 168] width 372 height 33
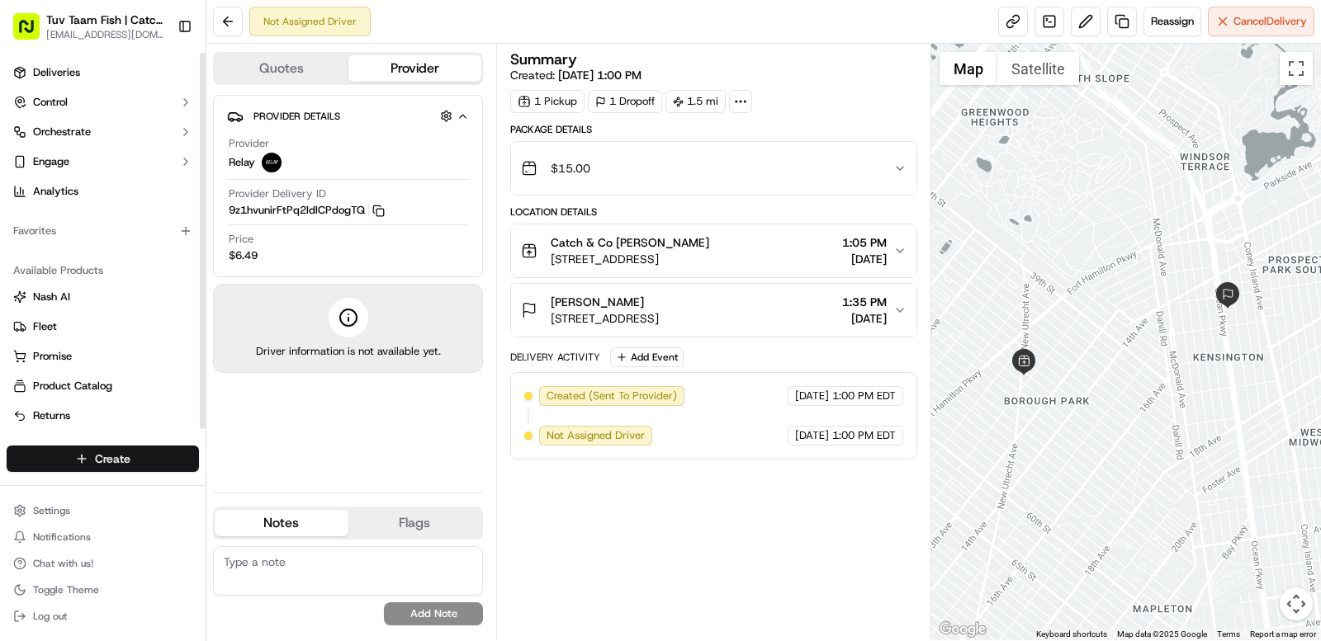
click at [104, 462] on html "Tuv Taam Fish | Catch & Co. [EMAIL_ADDRESS][DOMAIN_NAME] Toggle Sidebar Deliver…" at bounding box center [660, 320] width 1321 height 641
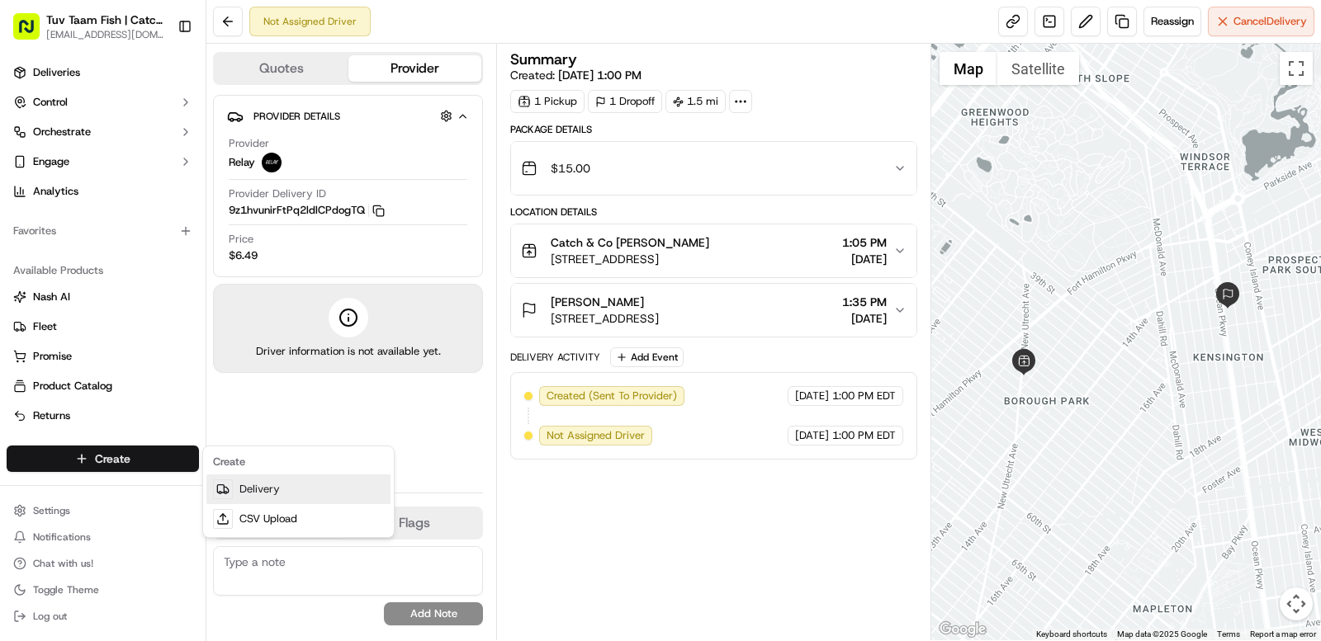
click at [282, 493] on link "Delivery" at bounding box center [298, 490] width 184 height 30
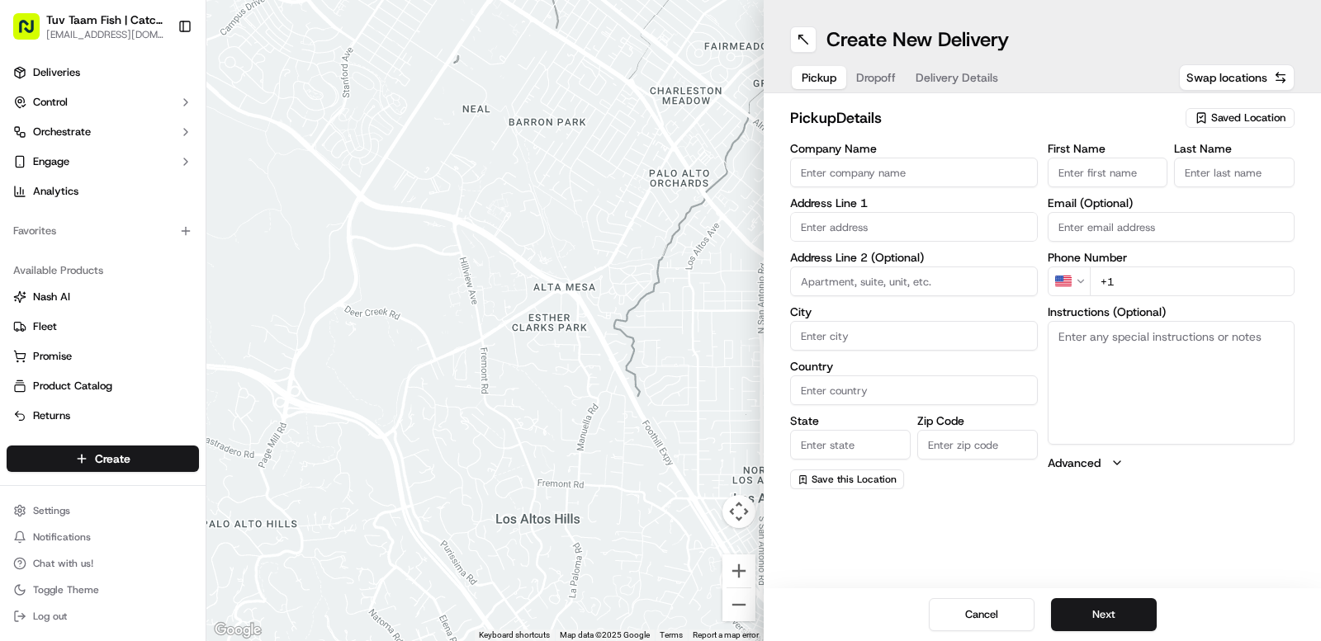
click at [1212, 117] on span "Saved Location" at bounding box center [1248, 118] width 74 height 15
type input "tuv"
click at [1209, 182] on span "Tuv Taam Fish" at bounding box center [1211, 180] width 203 height 15
type input "Tuv Taam Fish"
type input "[STREET_ADDRESS]"
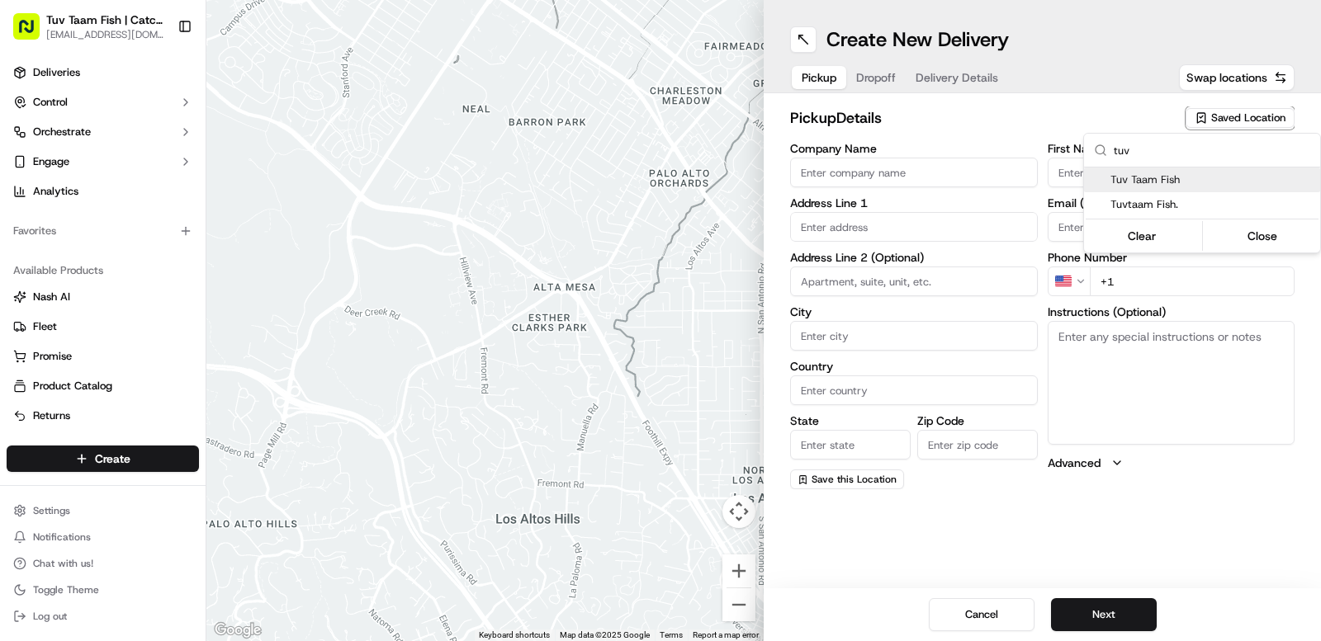
type input "[GEOGRAPHIC_DATA]"
type input "US"
type input "NY"
type input "11219"
type input "Shmuly"
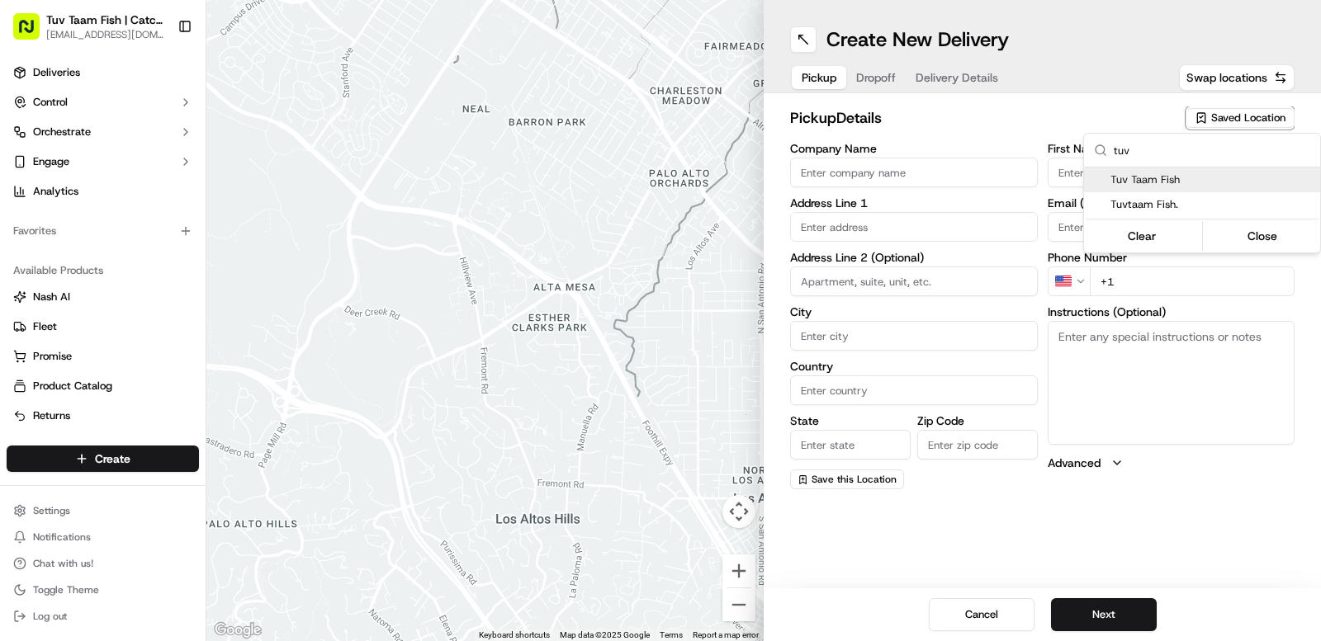
type input "[PERSON_NAME]"
type input "[EMAIL_ADDRESS][DOMAIN_NAME]"
type input "[PHONE_NUMBER]"
type textarea "Walk into to the store it will be ready for you!"
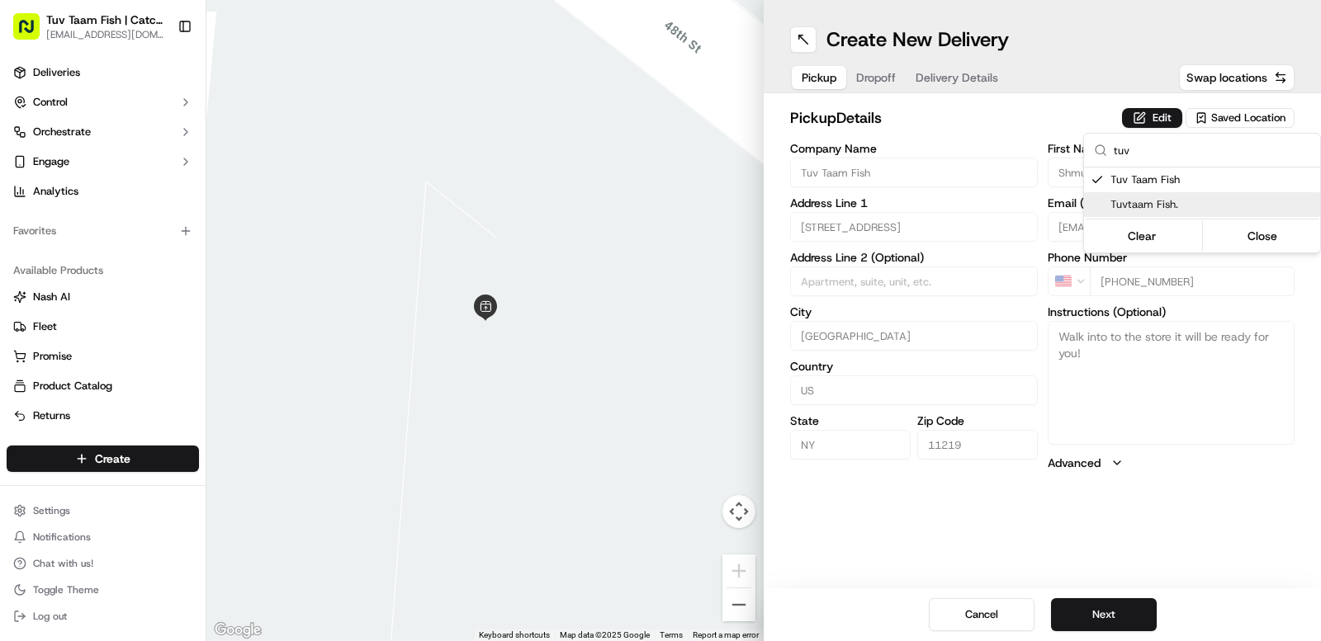
click at [1177, 603] on html "Tuv Taam Fish | Catch & Co. [EMAIL_ADDRESS][DOMAIN_NAME] Toggle Sidebar Deliver…" at bounding box center [660, 320] width 1321 height 641
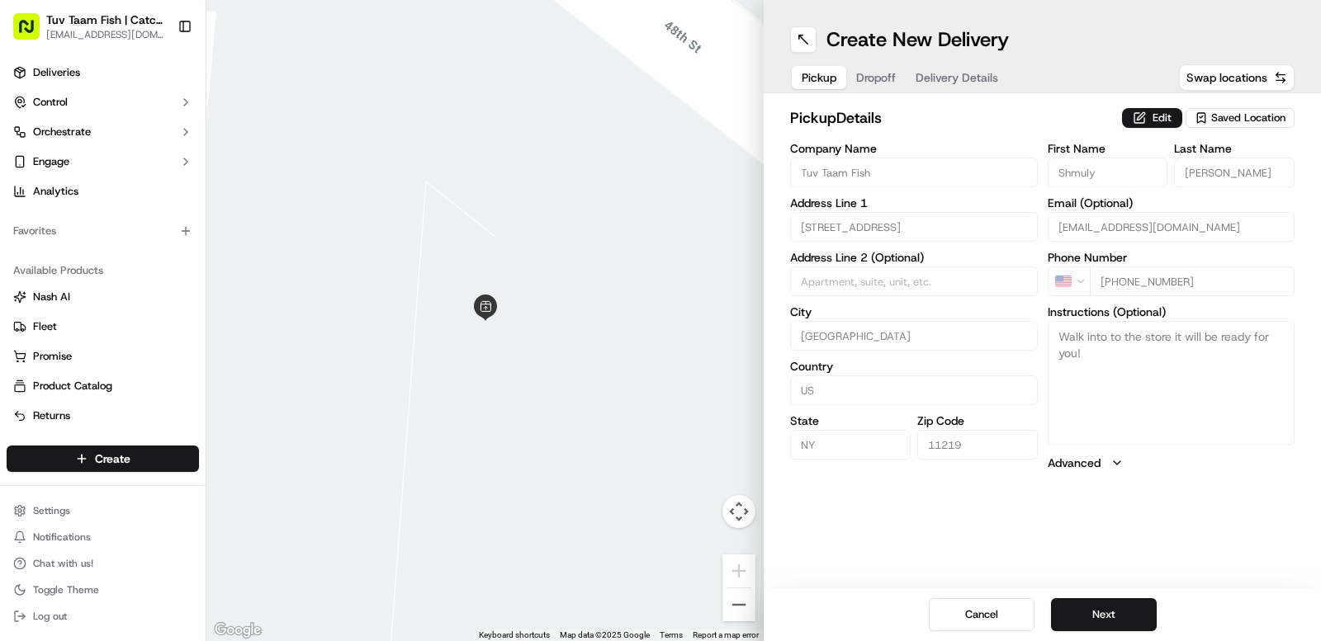
click at [1080, 596] on div "Cancel Next" at bounding box center [1042, 615] width 557 height 53
click at [1091, 610] on button "Next" at bounding box center [1104, 615] width 106 height 33
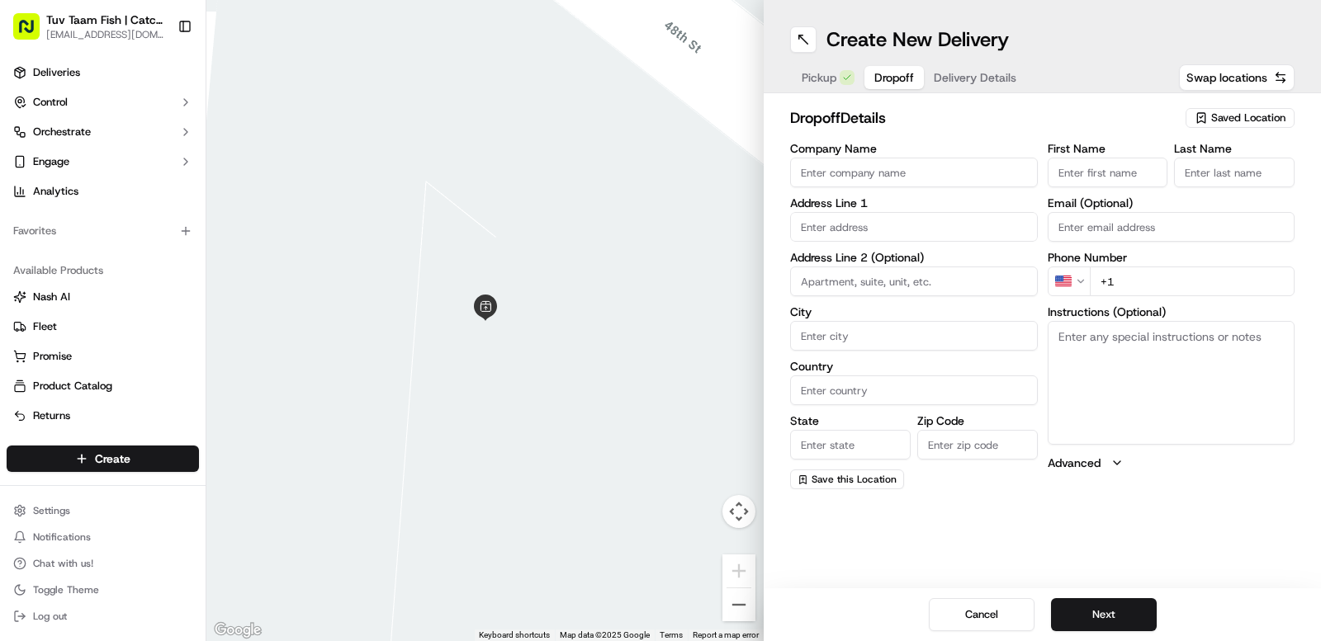
click at [1224, 108] on div "Saved Location" at bounding box center [1240, 118] width 109 height 20
type input "rub"
click at [1201, 190] on div "[PERSON_NAME]" at bounding box center [1202, 180] width 236 height 25
type input "[PERSON_NAME]"
type input "[STREET_ADDRESS]"
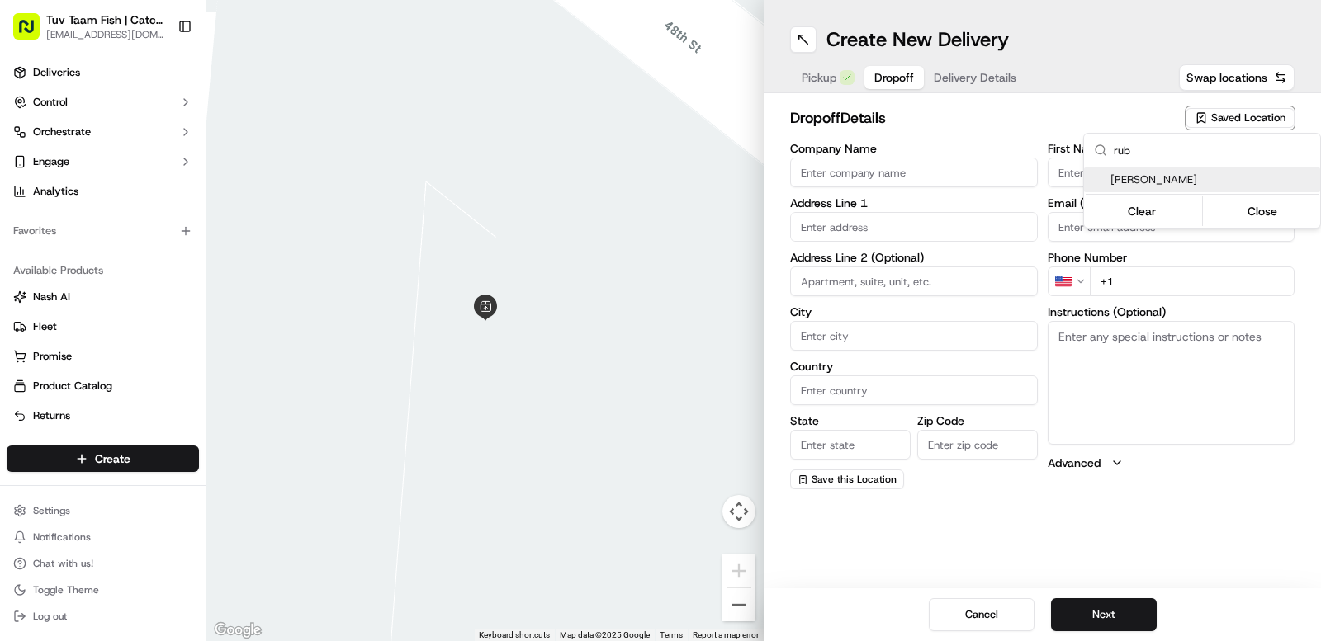
type input "[GEOGRAPHIC_DATA]"
type input "US"
type input "NY"
type input "11230"
type input "[PERSON_NAME]"
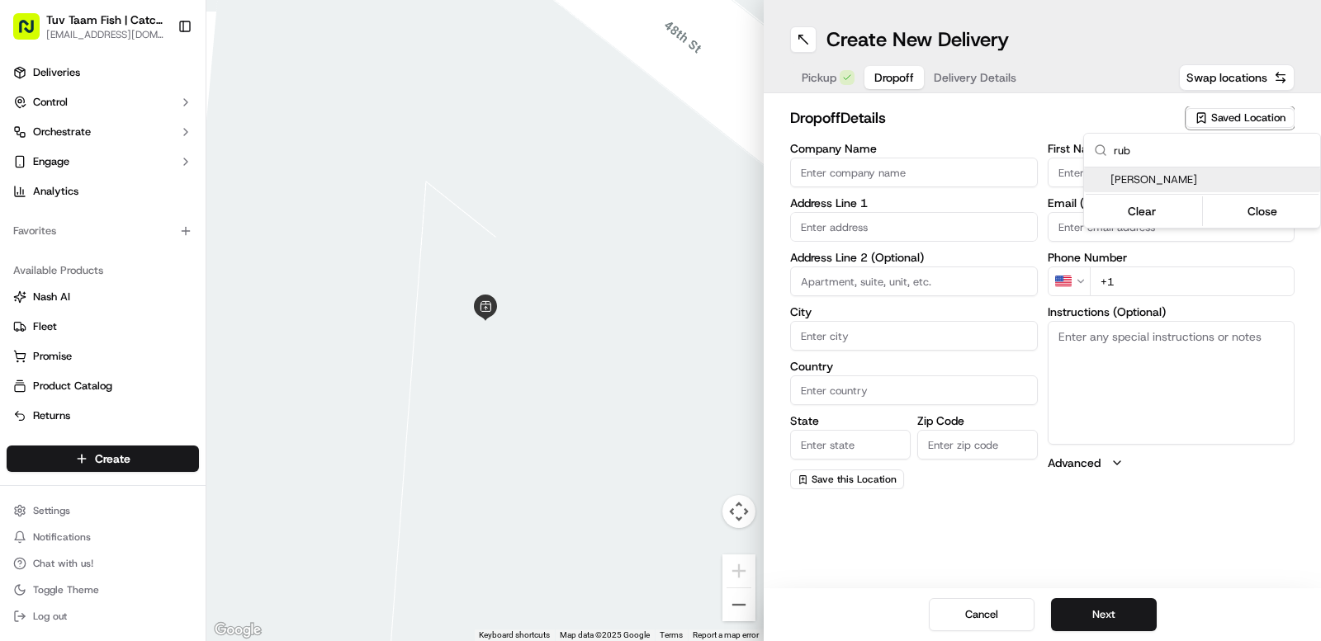
type input "[PERSON_NAME]"
type input "[PHONE_NUMBER]"
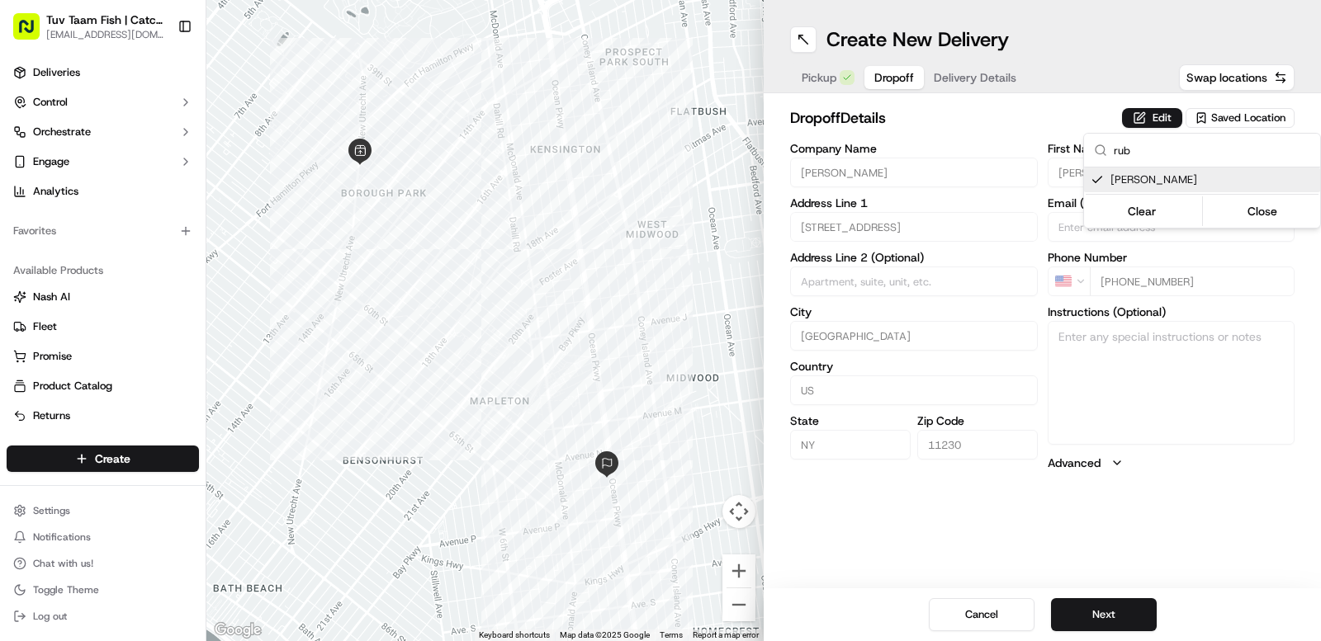
click at [1204, 564] on html "Tuv Taam Fish | Catch & Co. [EMAIL_ADDRESS][DOMAIN_NAME] Toggle Sidebar Deliver…" at bounding box center [660, 320] width 1321 height 641
click at [1086, 466] on label "Advanced" at bounding box center [1074, 463] width 53 height 17
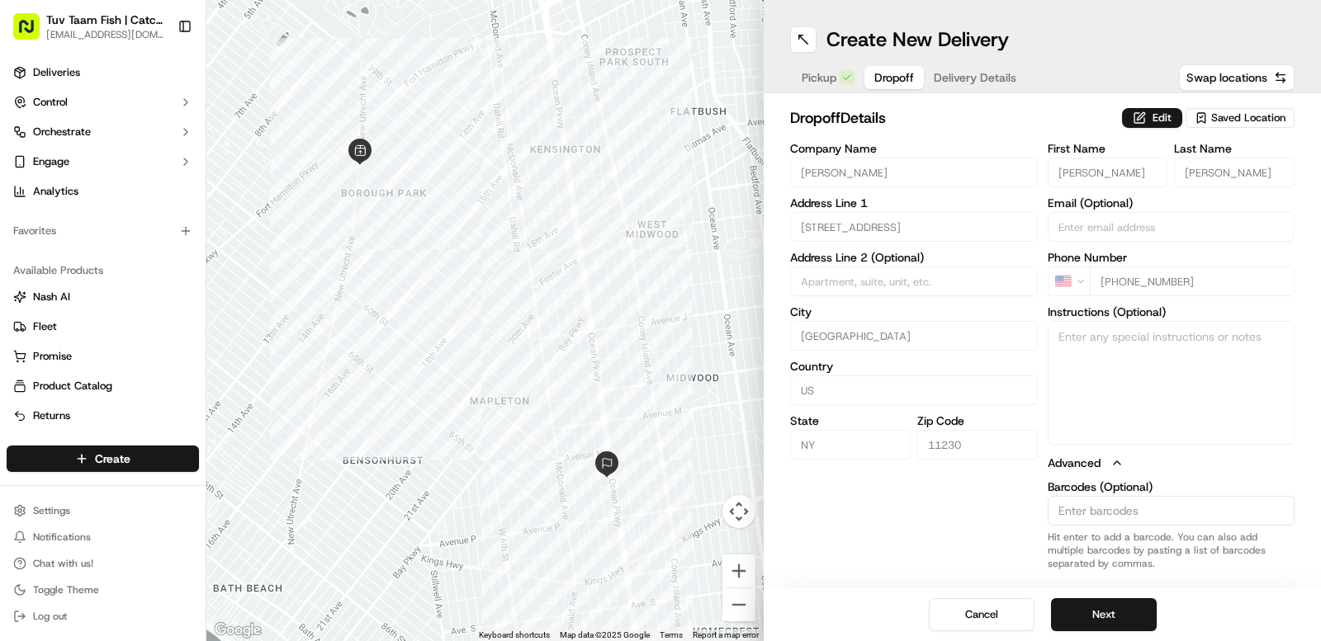
click at [1085, 466] on label "Advanced" at bounding box center [1074, 463] width 53 height 17
click at [1147, 123] on button "Edit" at bounding box center [1152, 118] width 60 height 20
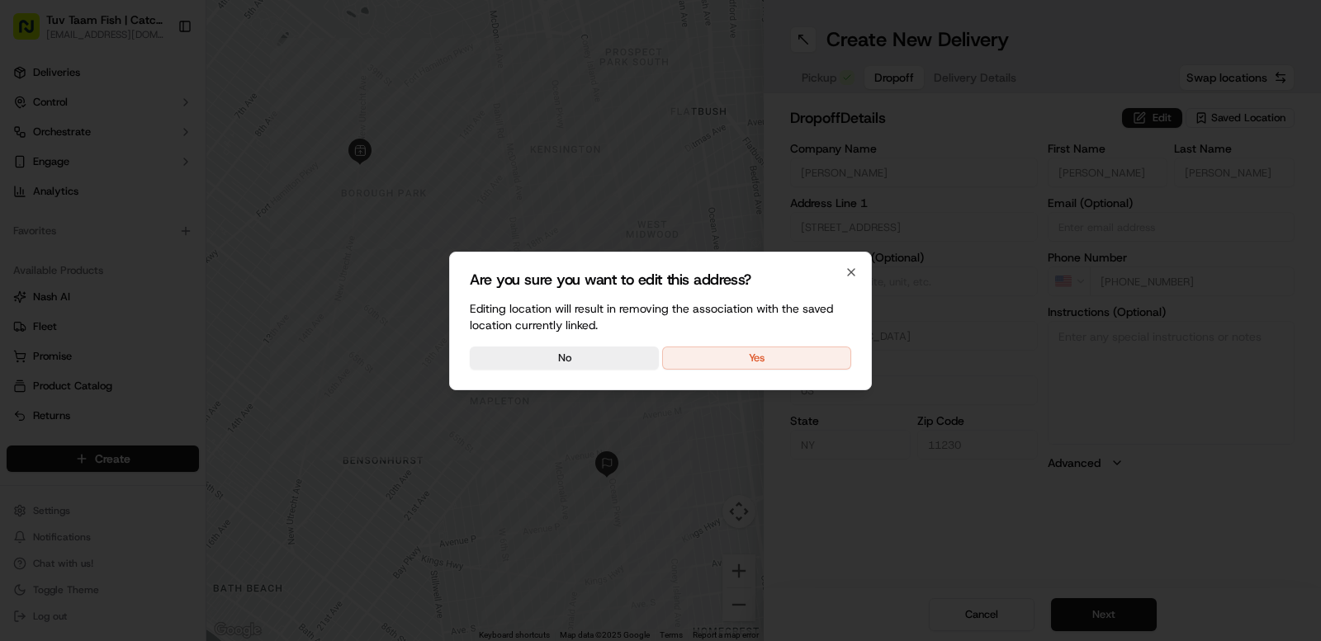
click at [689, 357] on button "Yes" at bounding box center [756, 358] width 189 height 23
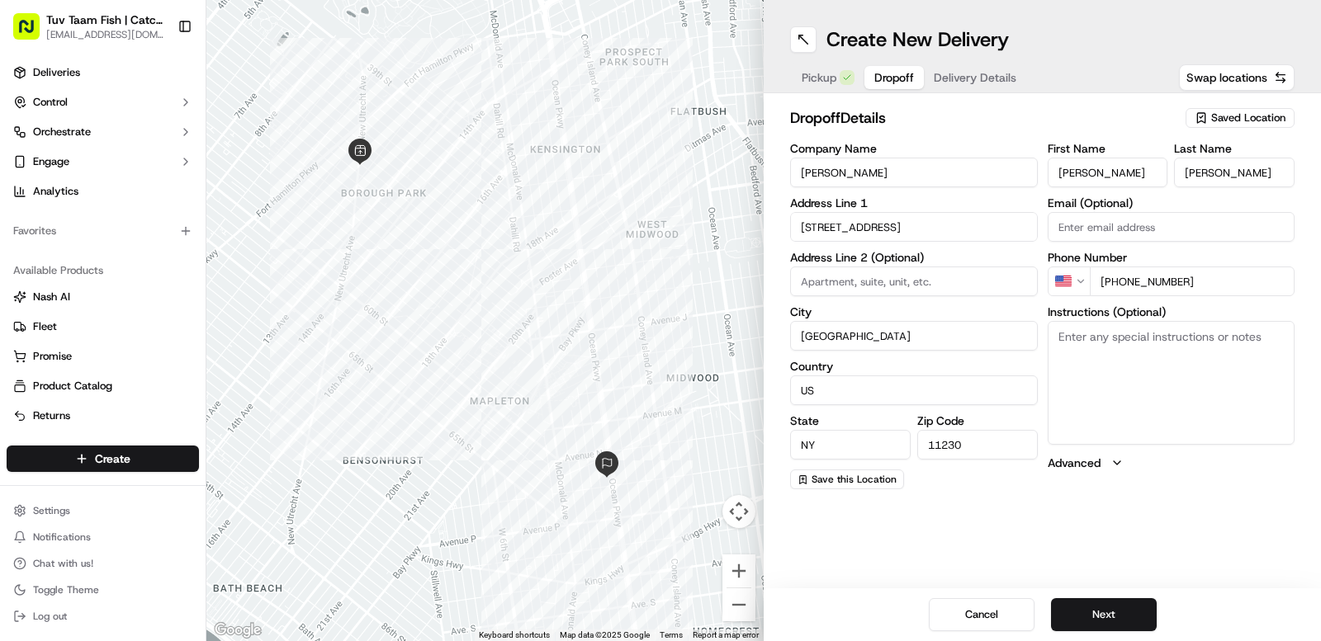
click at [1125, 378] on textarea "Instructions (Optional)" at bounding box center [1172, 383] width 248 height 124
type textarea "S"
type textarea "2nd floor"
click at [869, 483] on span "Save this Location" at bounding box center [854, 479] width 85 height 13
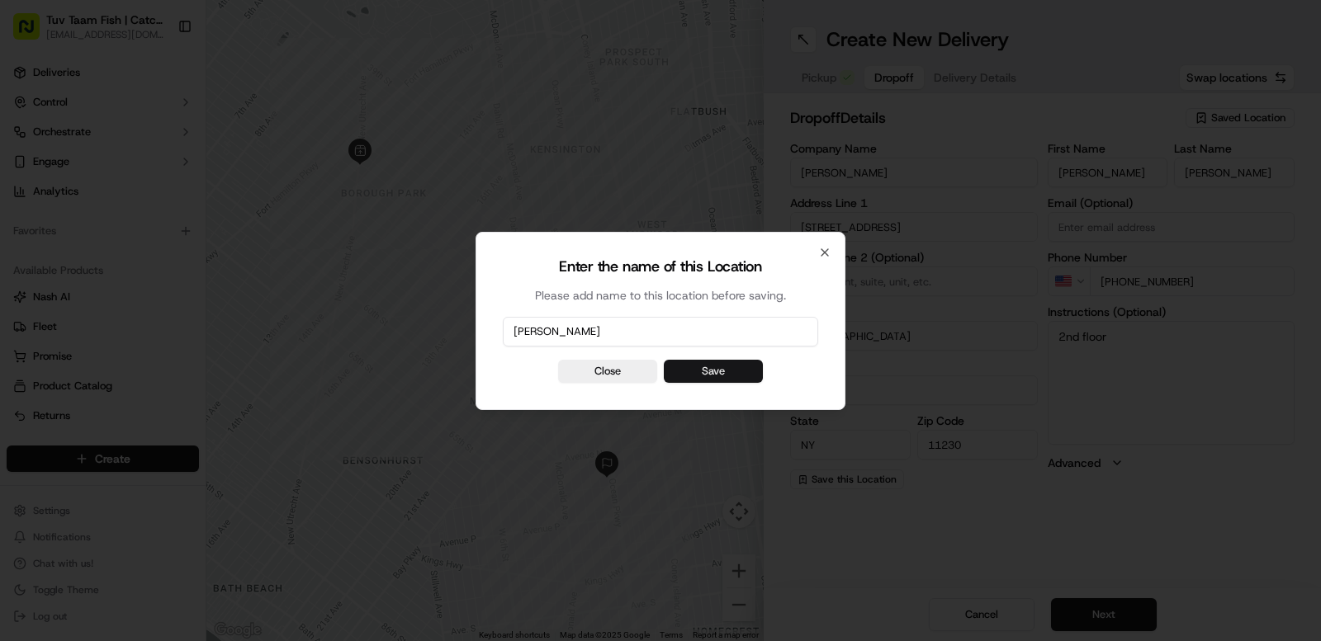
click at [722, 364] on button "Save" at bounding box center [713, 371] width 99 height 23
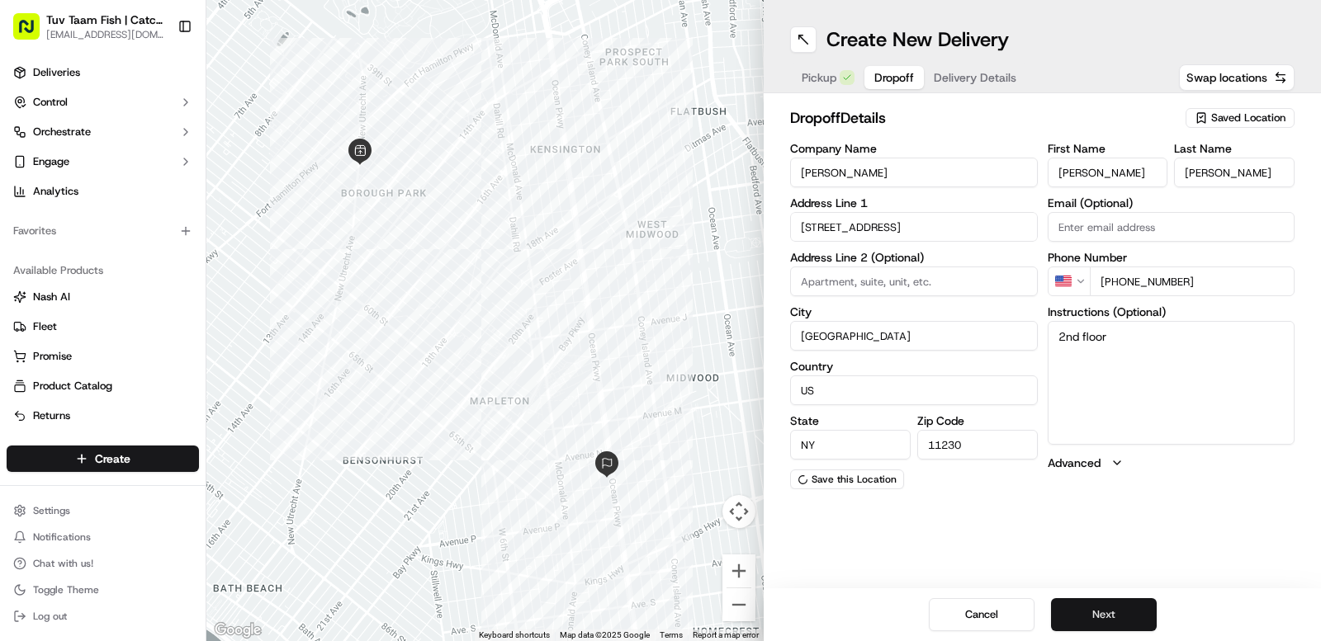
click at [1114, 622] on button "Next" at bounding box center [1104, 615] width 106 height 33
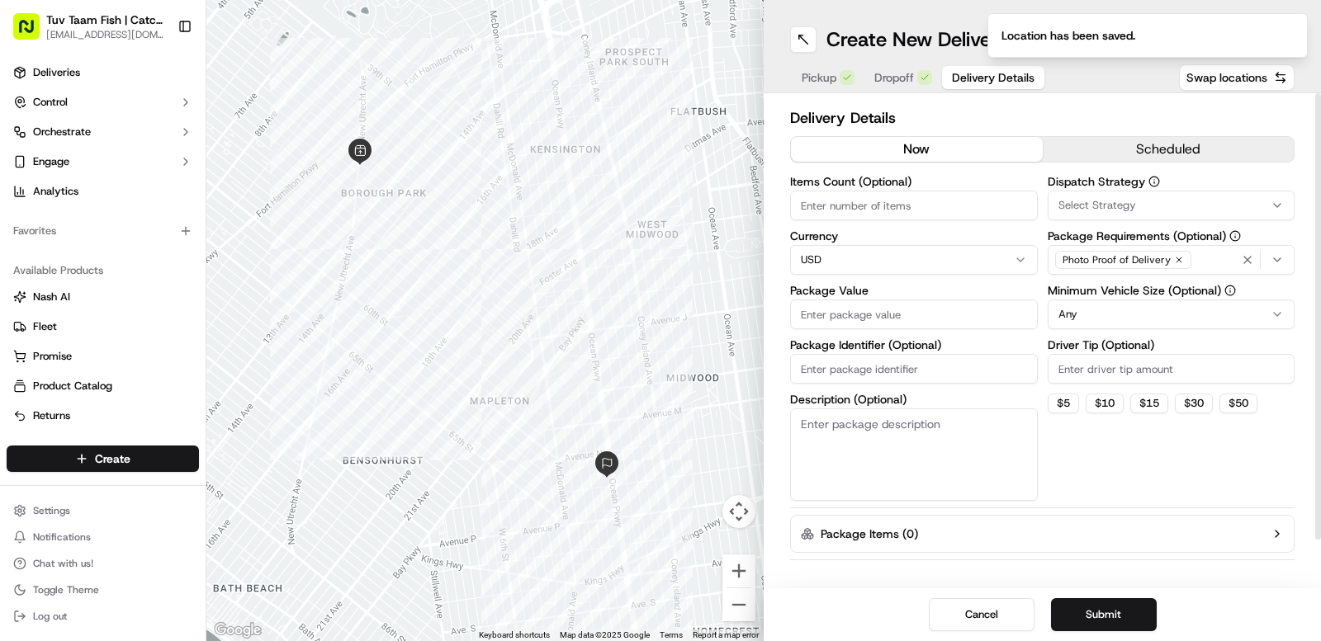
click at [888, 315] on input "Package Value" at bounding box center [914, 315] width 248 height 30
type input "10"
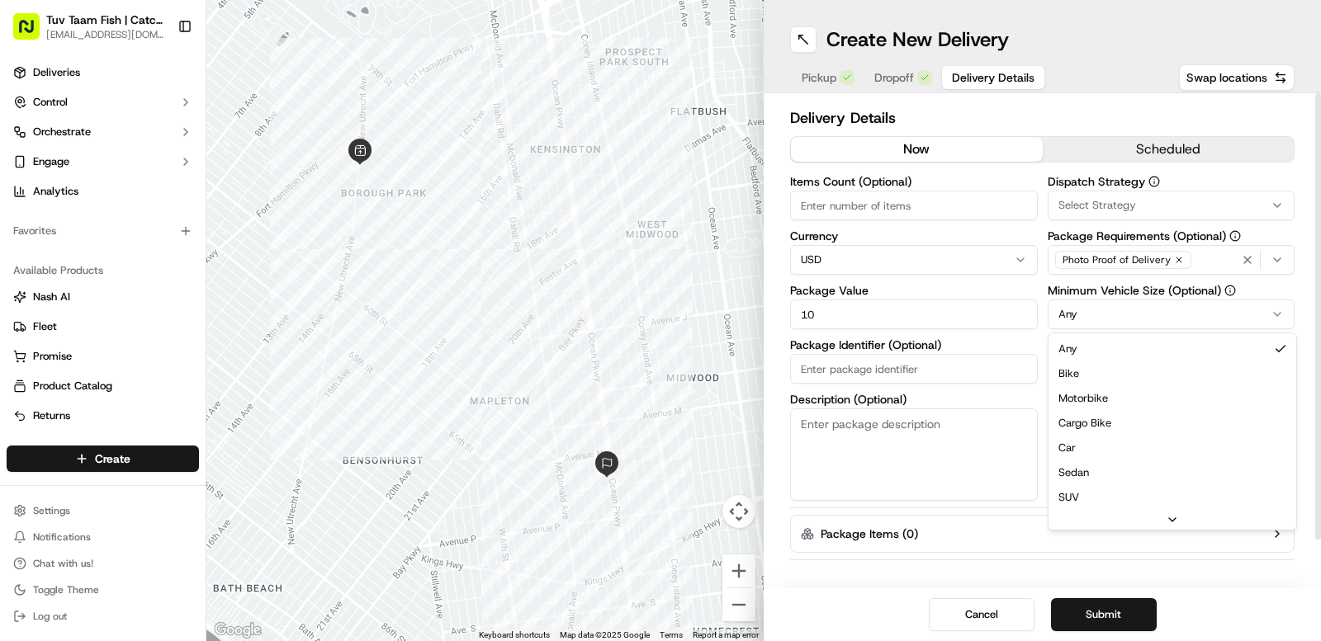
click at [1105, 310] on html "Tuv Taam Fish | Catch & Co. [EMAIL_ADDRESS][DOMAIN_NAME] Toggle Sidebar Deliver…" at bounding box center [660, 320] width 1321 height 641
click at [888, 444] on textarea "Description (Optional)" at bounding box center [914, 455] width 248 height 92
type textarea "1 Box"
click at [1105, 616] on button "Submit" at bounding box center [1104, 615] width 106 height 33
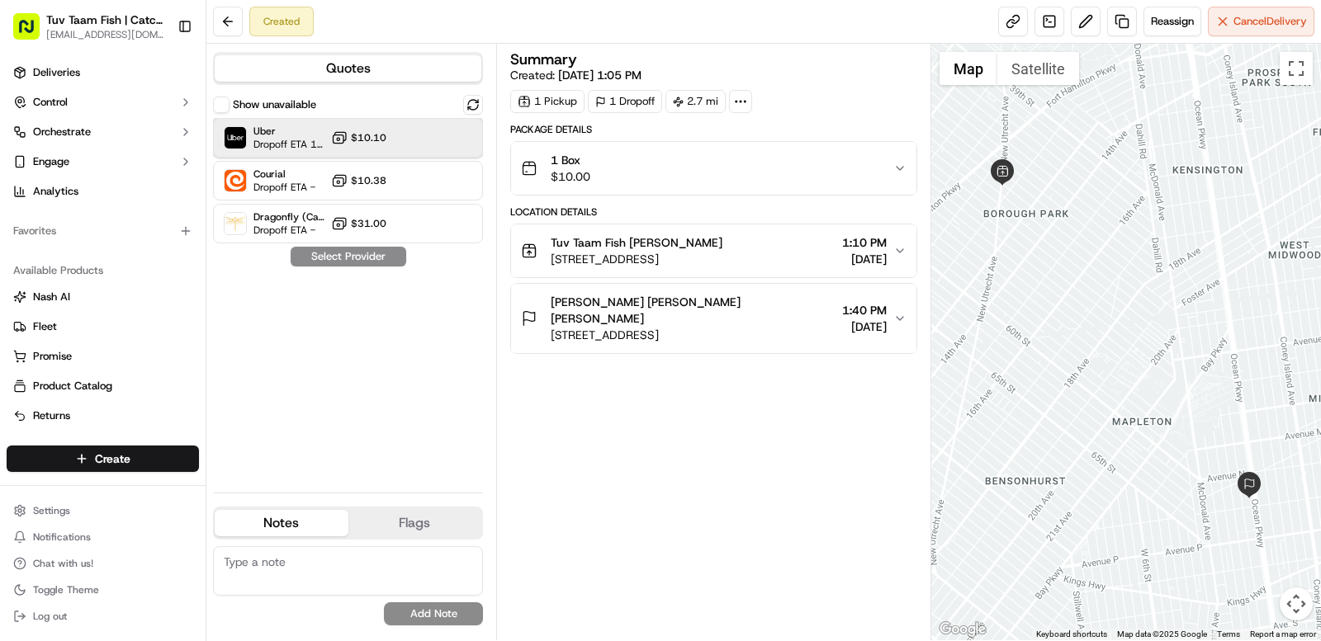
click at [415, 140] on div "Uber Dropoff ETA 1 hour $10.10" at bounding box center [348, 138] width 270 height 40
click at [388, 258] on button "Assign Provider" at bounding box center [348, 257] width 117 height 20
